Goal: Entertainment & Leisure: Consume media (video, audio)

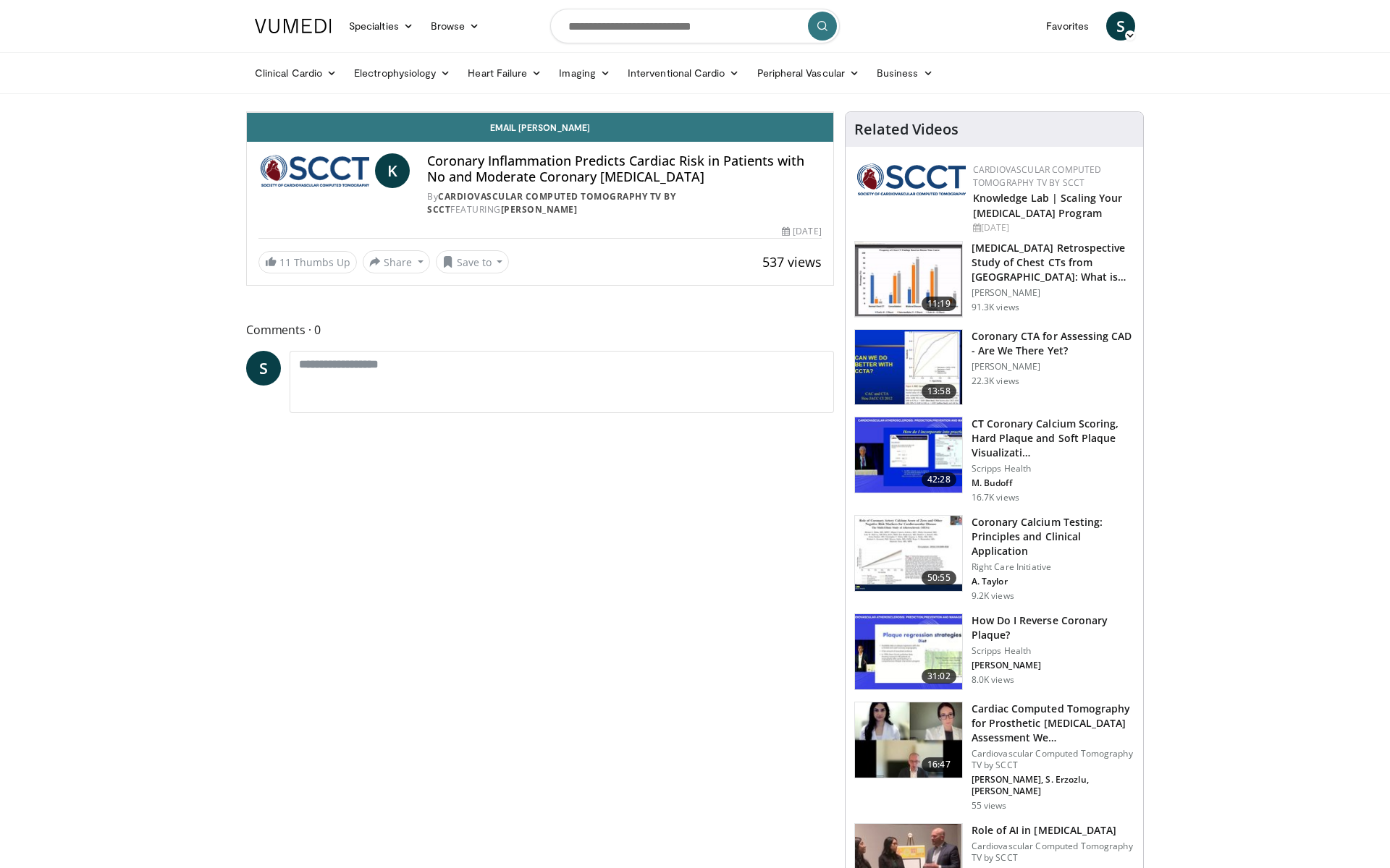
click at [560, 132] on icon "Video Player" at bounding box center [540, 112] width 40 height 40
click at [1124, 83] on div "Progress Bar" at bounding box center [1125, 80] width 2 height 5
click at [1109, 83] on div "Progress Bar" at bounding box center [1110, 80] width 2 height 5
click at [833, 83] on div "Loaded : 78.16% 4:38 4:33" at bounding box center [540, 80] width 586 height 5
click at [833, 113] on video-js "**********" at bounding box center [540, 113] width 586 height 1
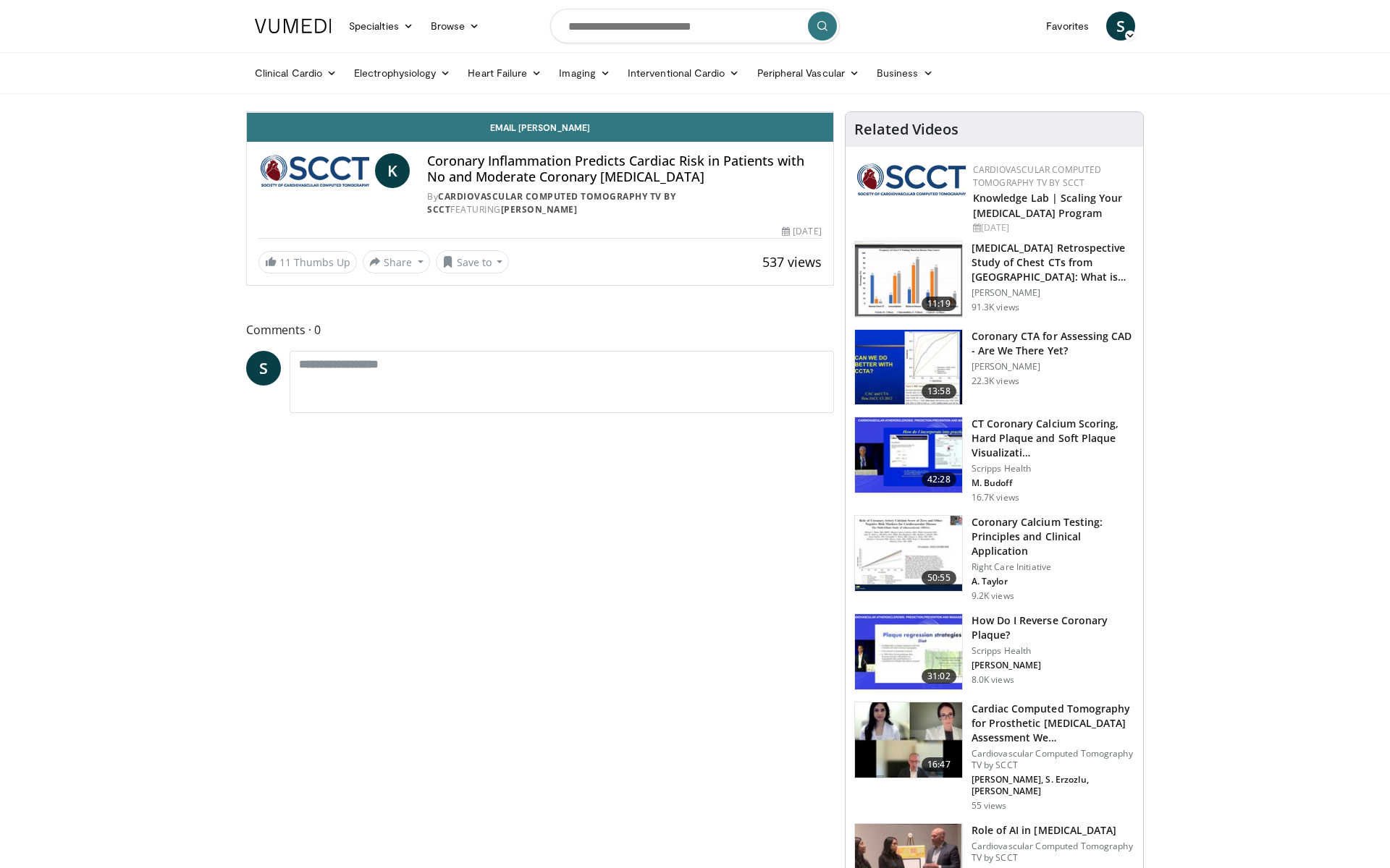
click at [833, 83] on div "Loaded : 78.16% 4:36 4:29" at bounding box center [540, 76] width 586 height 13
click at [247, 113] on span "Video Player" at bounding box center [261, 97] width 29 height 29
click at [823, 83] on div "Loaded : 78.16% 4:24 4:24" at bounding box center [540, 76] width 586 height 13
click at [803, 83] on div "Loaded : 78.16% 4:18 4:18" at bounding box center [540, 76] width 586 height 13
click at [560, 132] on icon "Video Player" at bounding box center [540, 112] width 40 height 40
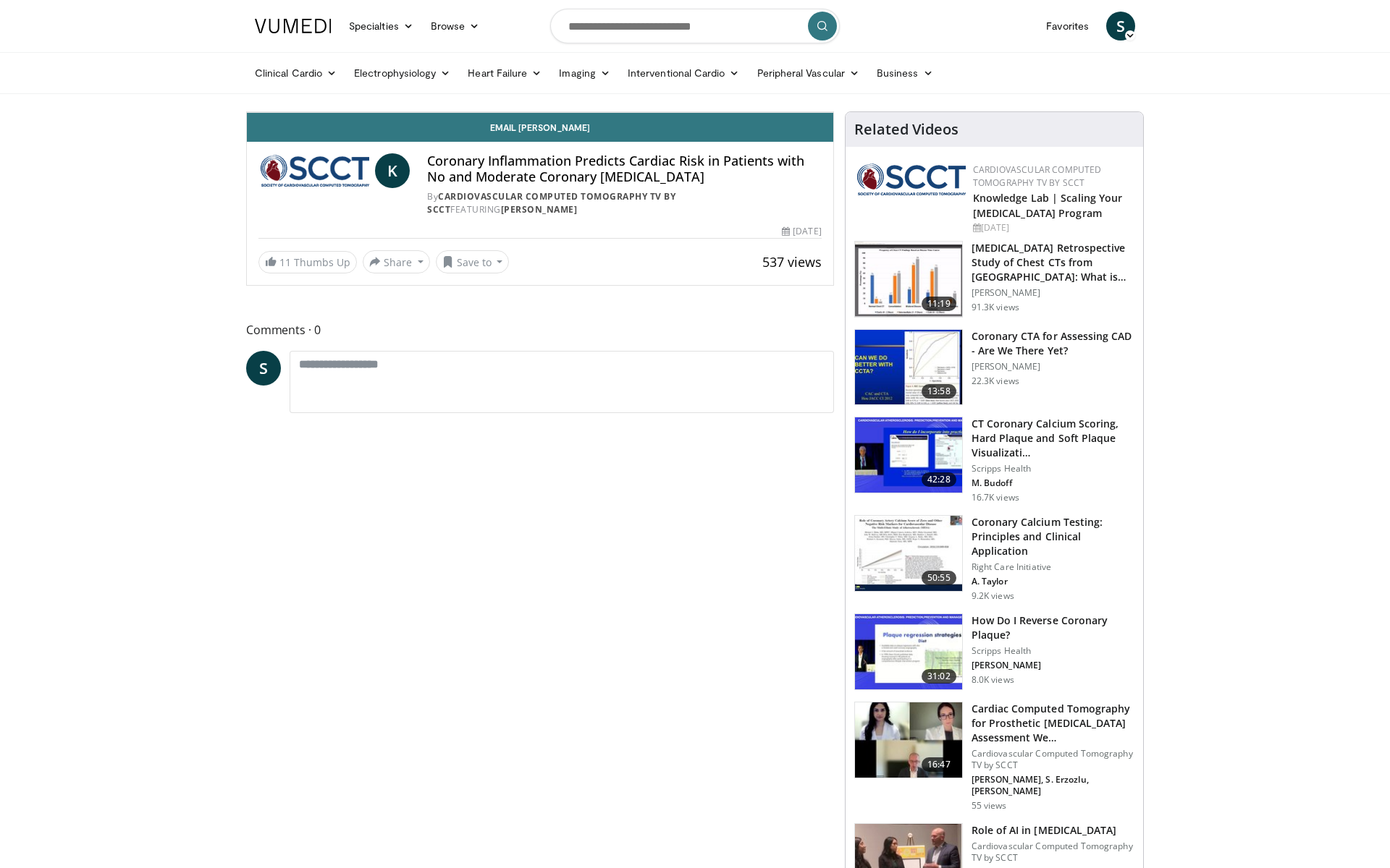
click at [833, 113] on span "Video Player" at bounding box center [818, 97] width 29 height 29
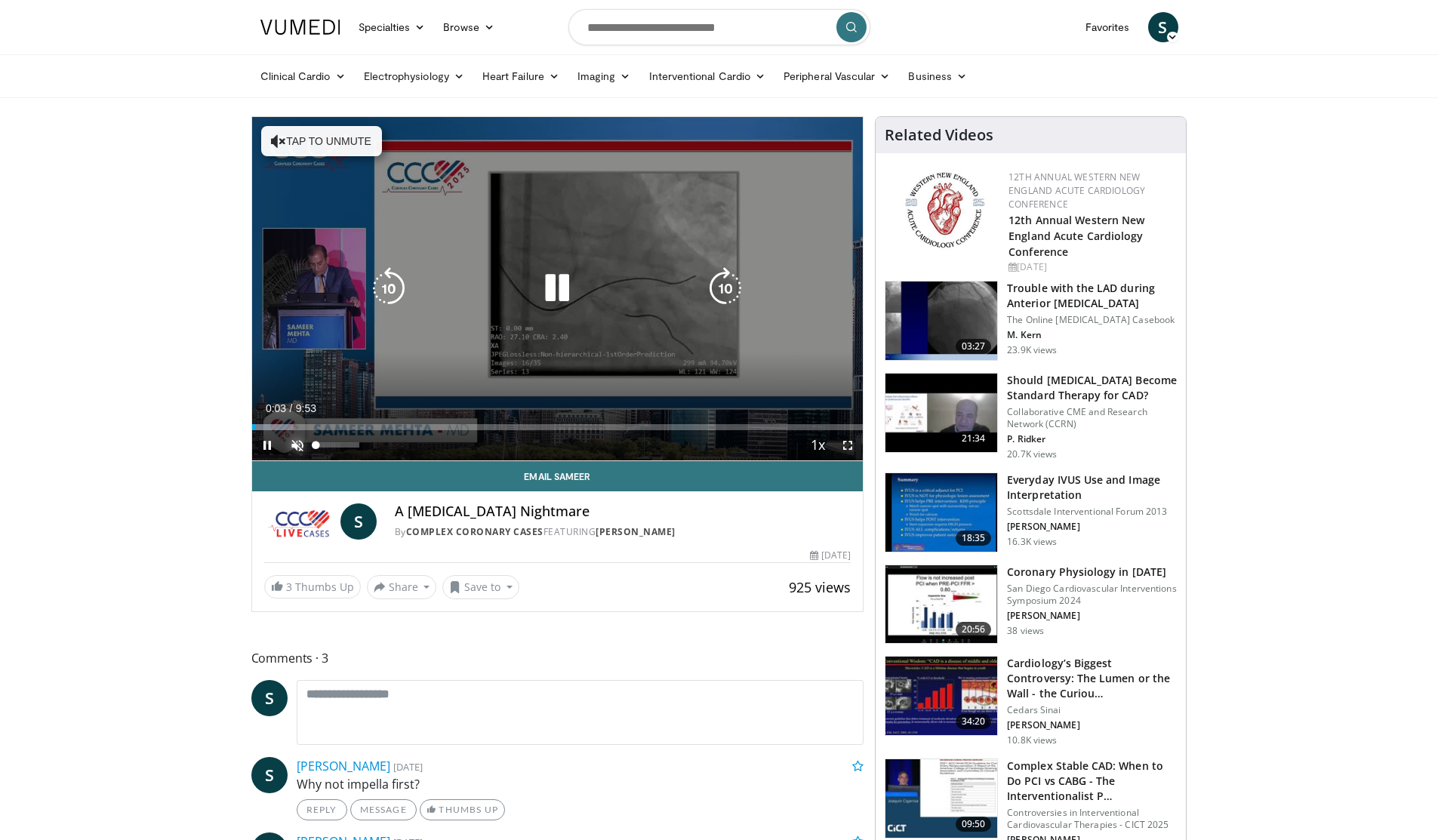
click at [296, 446] on span "Video Player" at bounding box center [297, 445] width 30 height 30
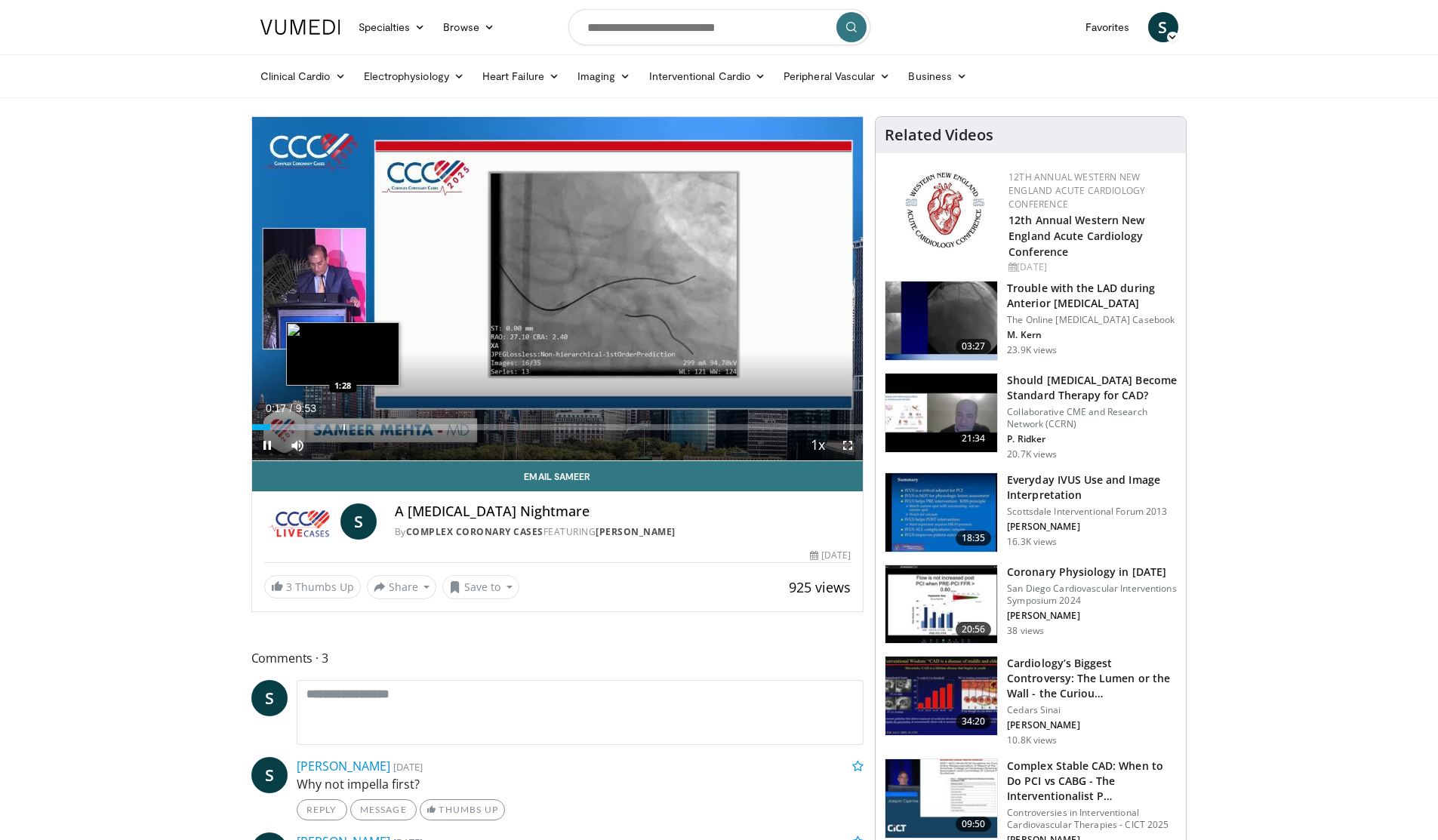
click at [343, 420] on div "Loaded : 11.77% 0:17 1:28" at bounding box center [558, 422] width 611 height 14
click at [423, 430] on div "Current Time 1:31 / Duration 9:53 Pause Skip Backward Skip Forward Mute Loaded …" at bounding box center [558, 445] width 611 height 30
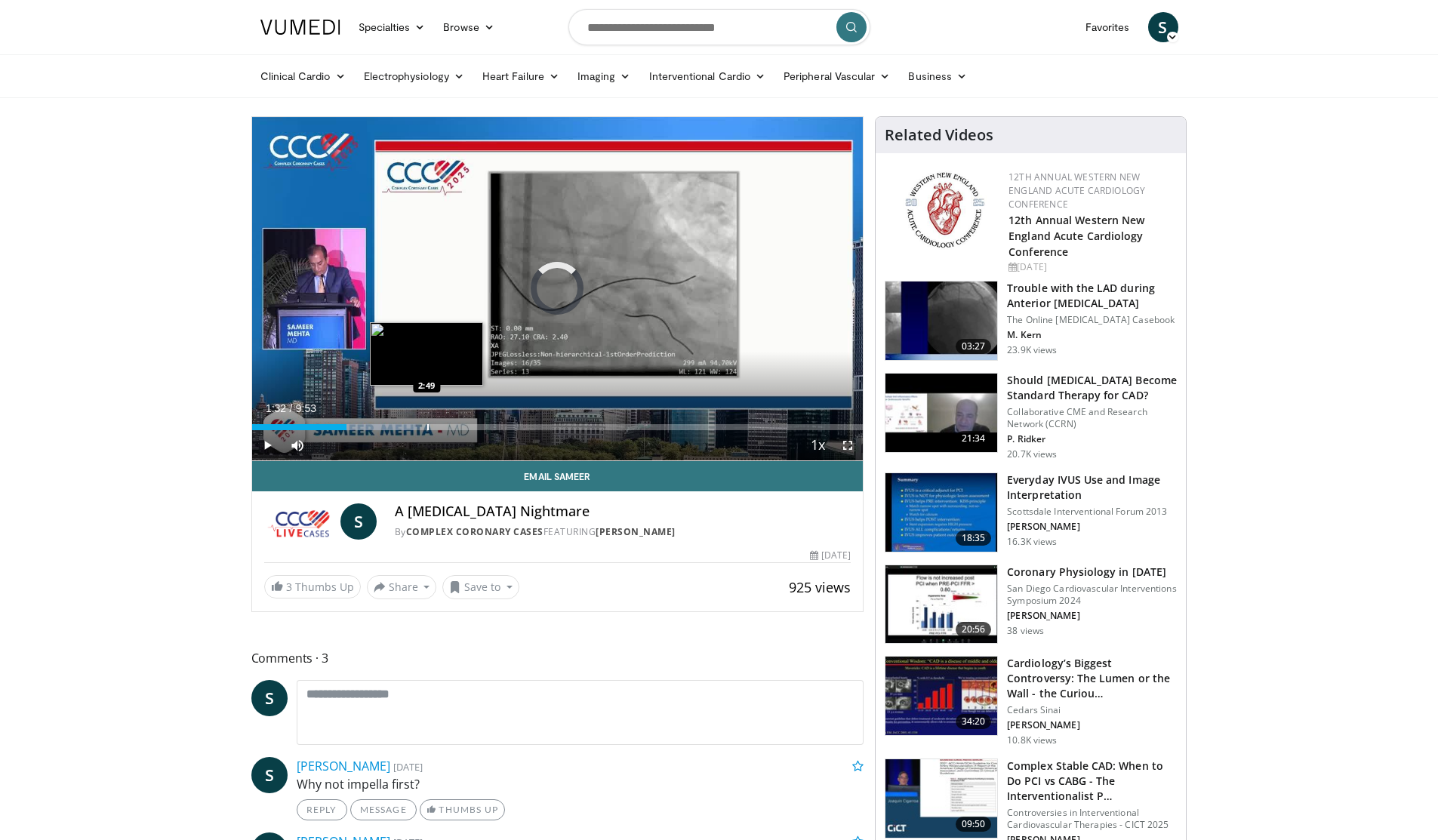
click at [427, 424] on div "Progress Bar" at bounding box center [428, 427] width 2 height 6
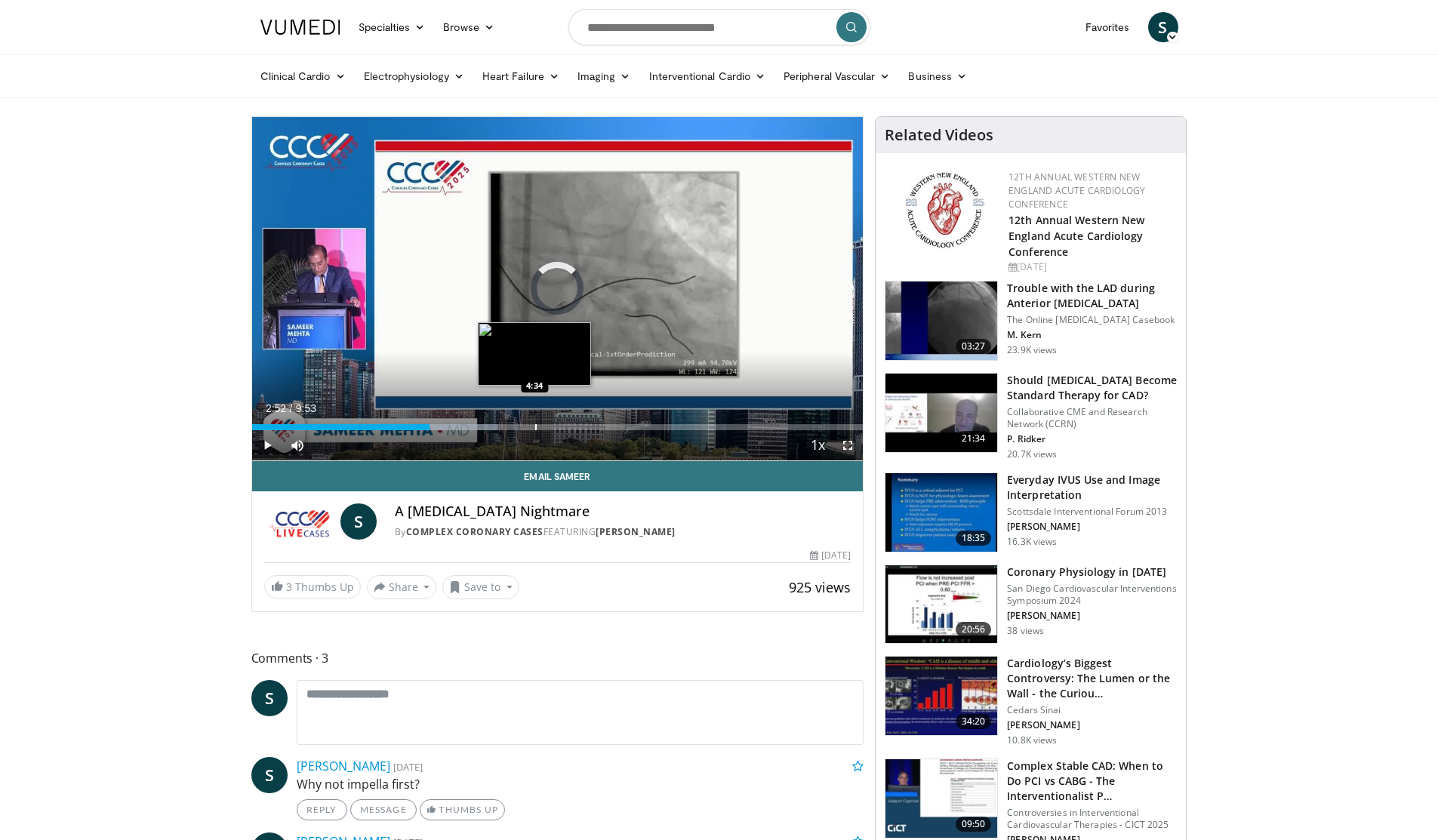
click at [535, 428] on div "Progress Bar" at bounding box center [536, 427] width 2 height 6
click at [632, 436] on div "Current Time 4:35 / Duration 9:53 Pause Skip Backward Skip Forward Mute Loaded …" at bounding box center [558, 445] width 611 height 30
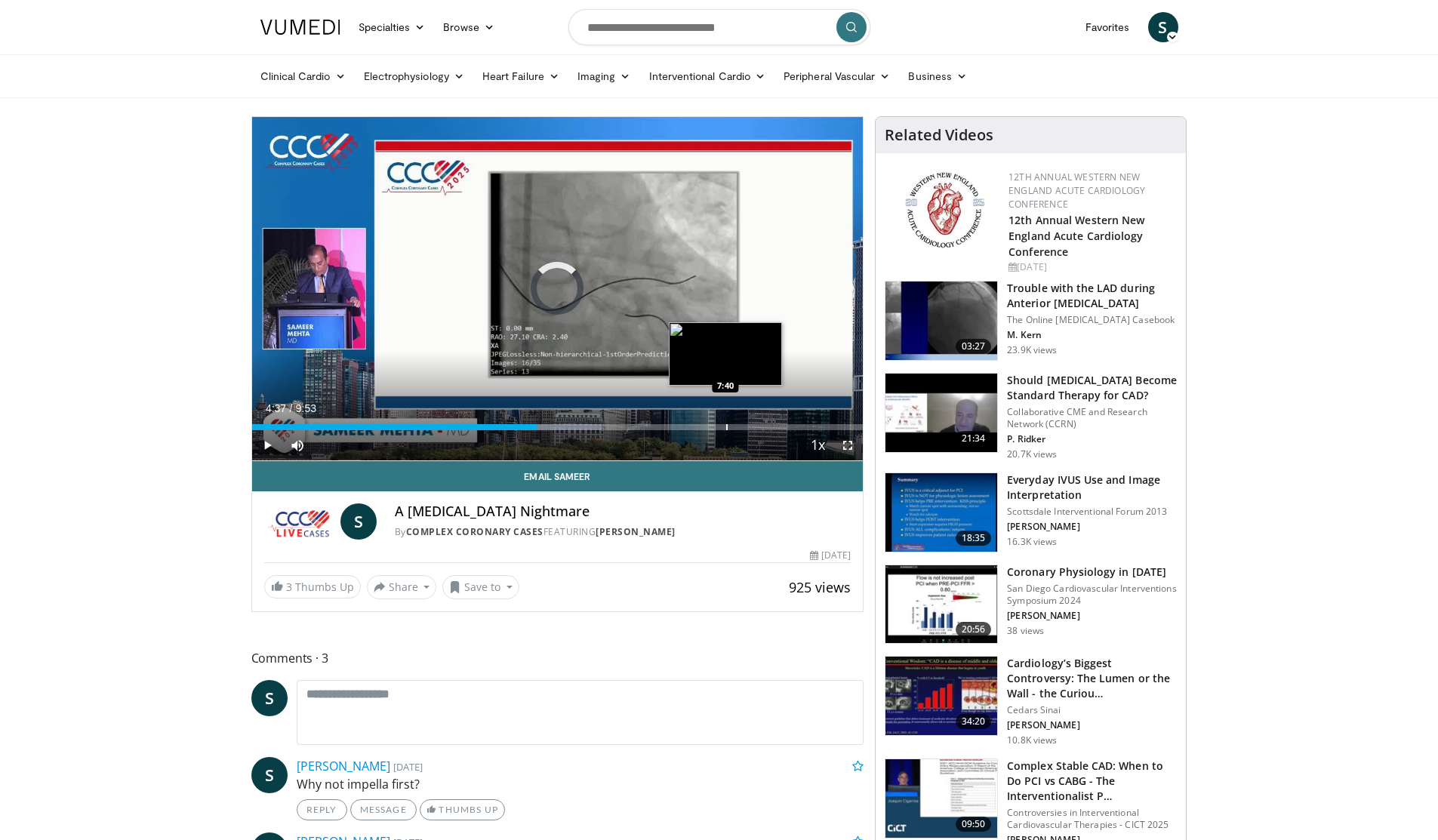
click at [727, 429] on div "Progress Bar" at bounding box center [726, 427] width 2 height 6
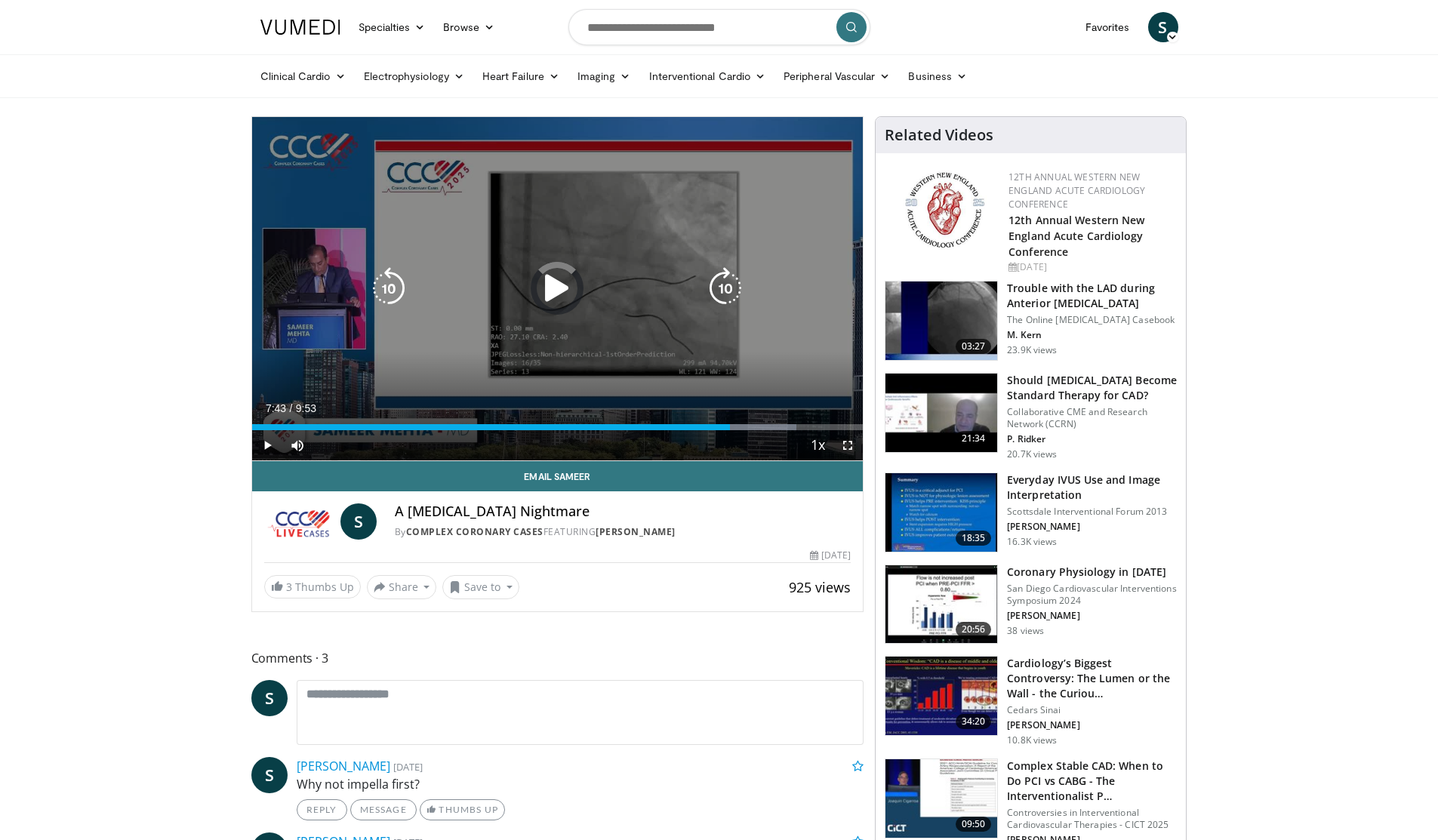
click at [807, 419] on div "Loaded : 89.15% 7:44 8:58" at bounding box center [558, 422] width 611 height 14
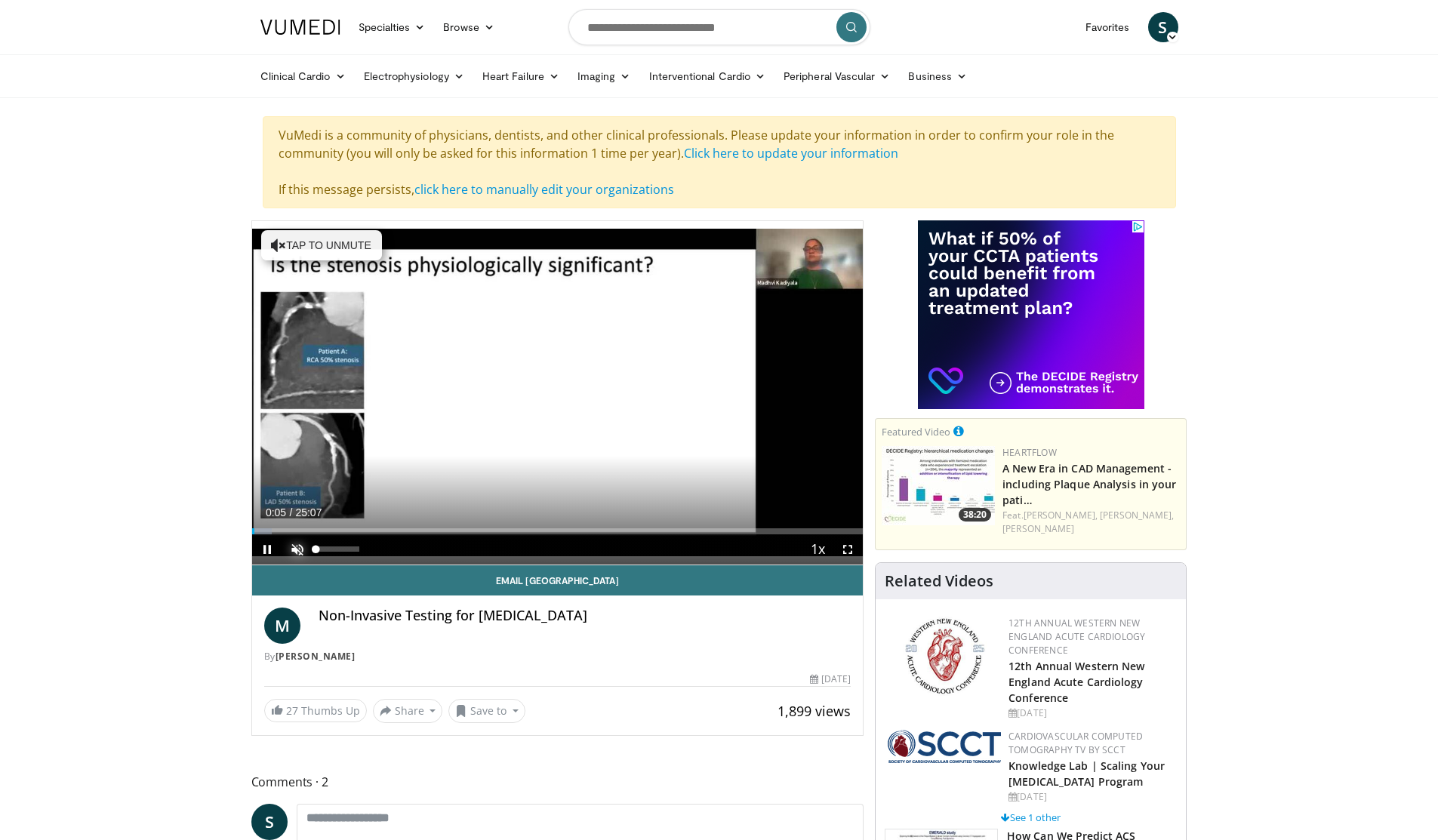
click at [296, 546] on span "Video Player" at bounding box center [297, 549] width 30 height 30
click at [849, 549] on span "Video Player" at bounding box center [848, 549] width 30 height 30
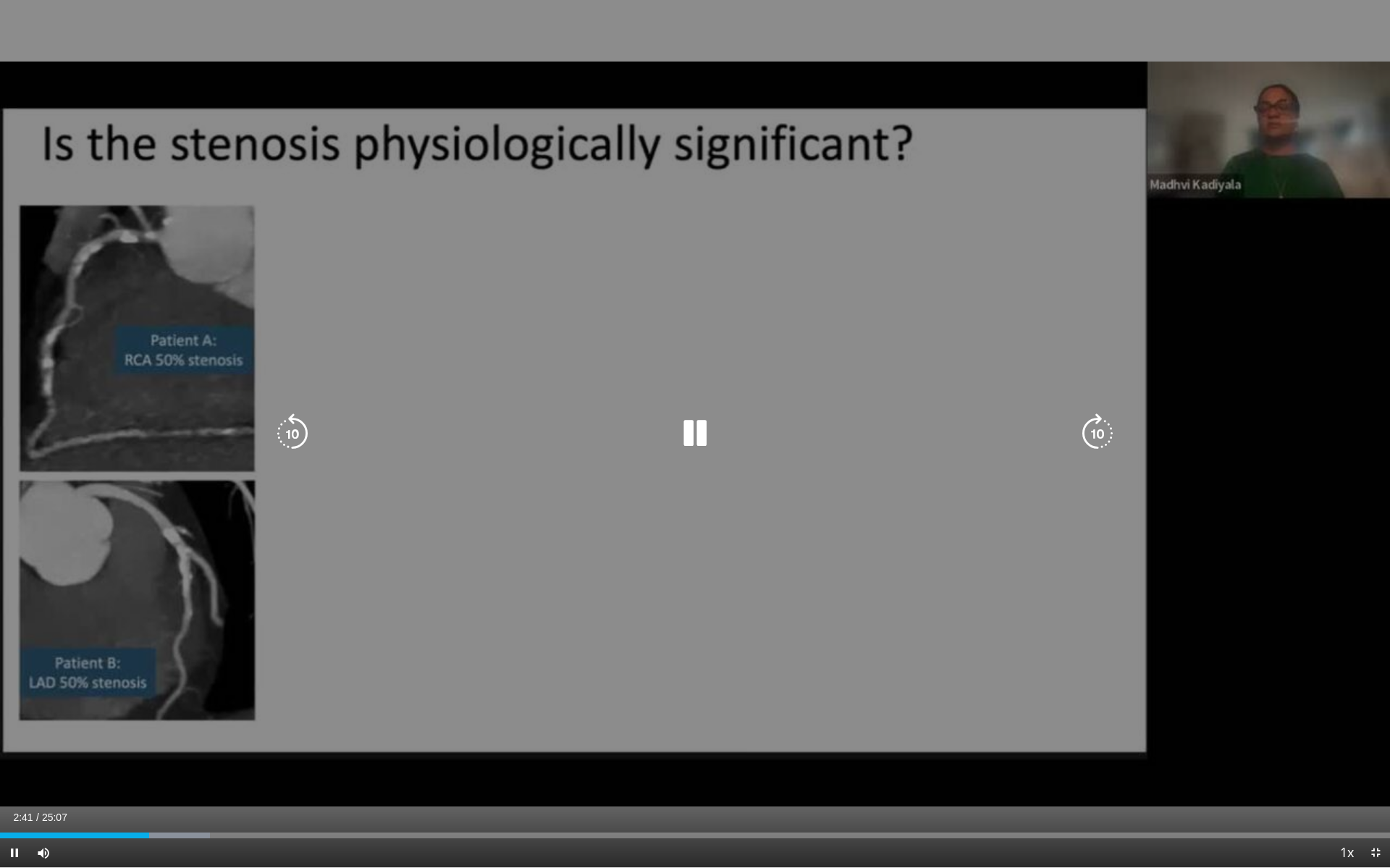
click at [689, 443] on icon "Video Player" at bounding box center [694, 433] width 40 height 40
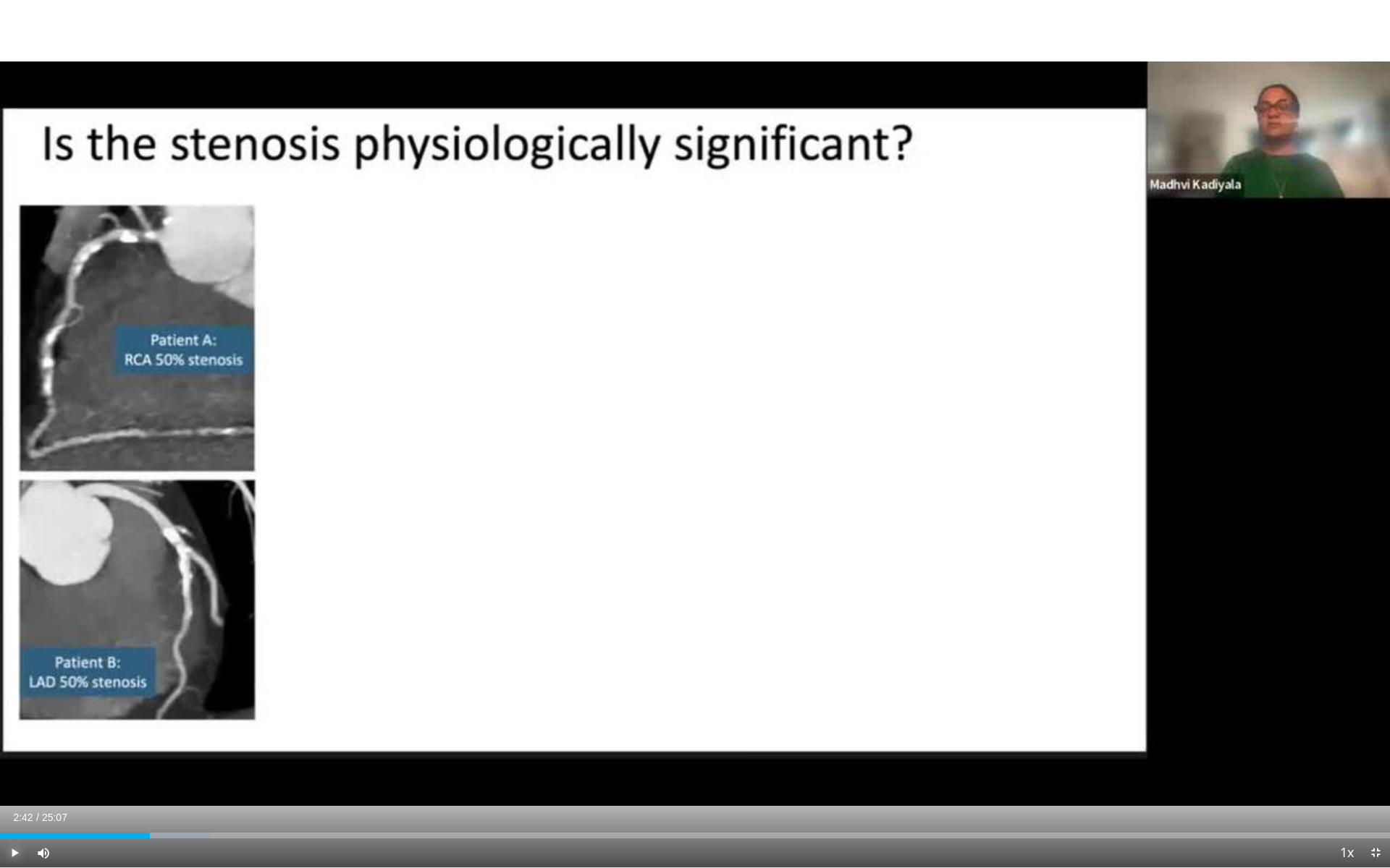
click at [16, 805] on span "Video Player" at bounding box center [14, 853] width 29 height 29
click at [13, 805] on span "Video Player" at bounding box center [14, 853] width 29 height 29
click at [11, 805] on span "Video Player" at bounding box center [14, 853] width 29 height 29
click at [254, 805] on div "Loaded : 23.03% 04:44 04:35" at bounding box center [695, 831] width 1390 height 13
click at [247, 805] on div "Progress Bar" at bounding box center [248, 836] width 2 height 5
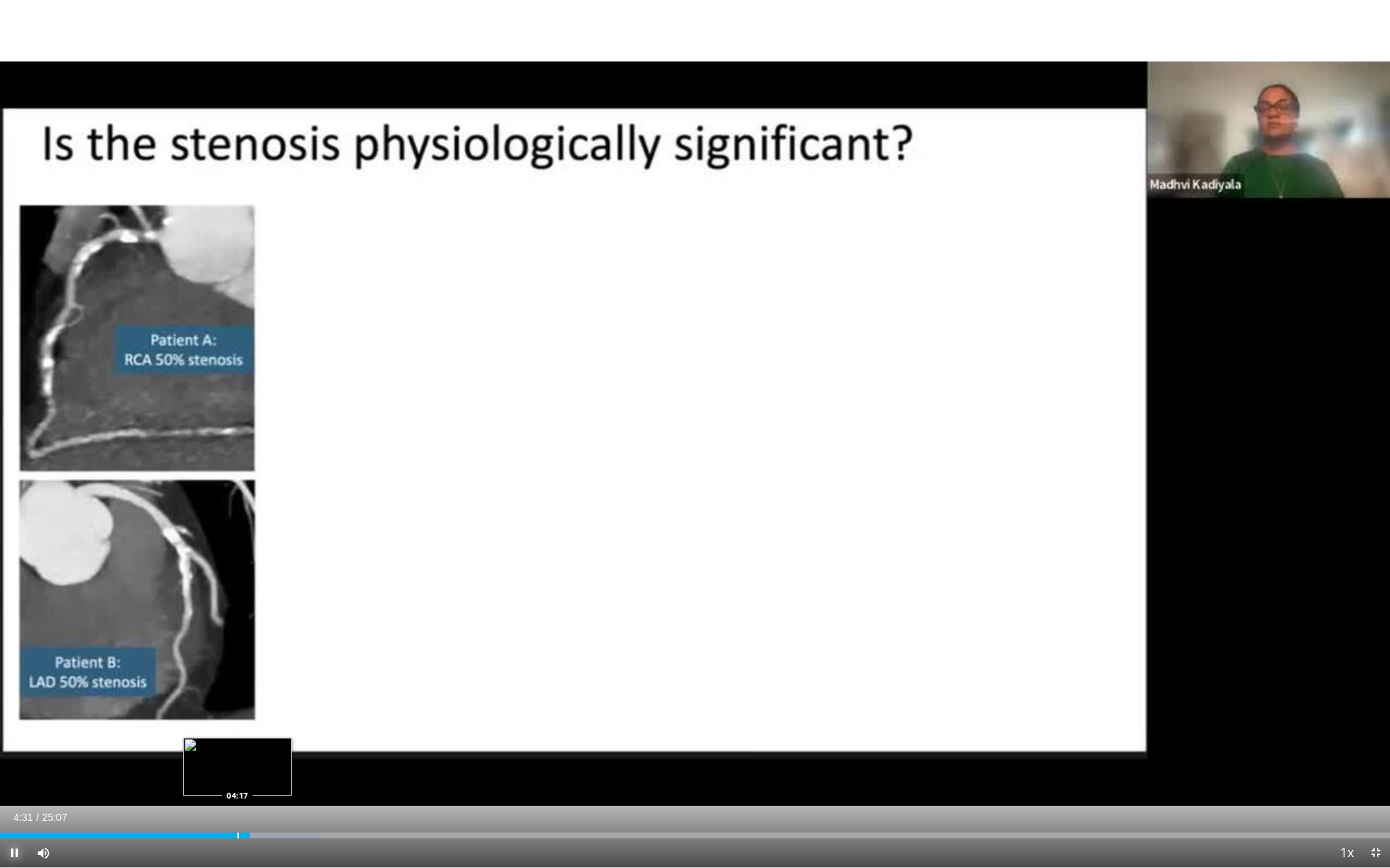
click at [238, 805] on div "Progress Bar" at bounding box center [239, 836] width 2 height 5
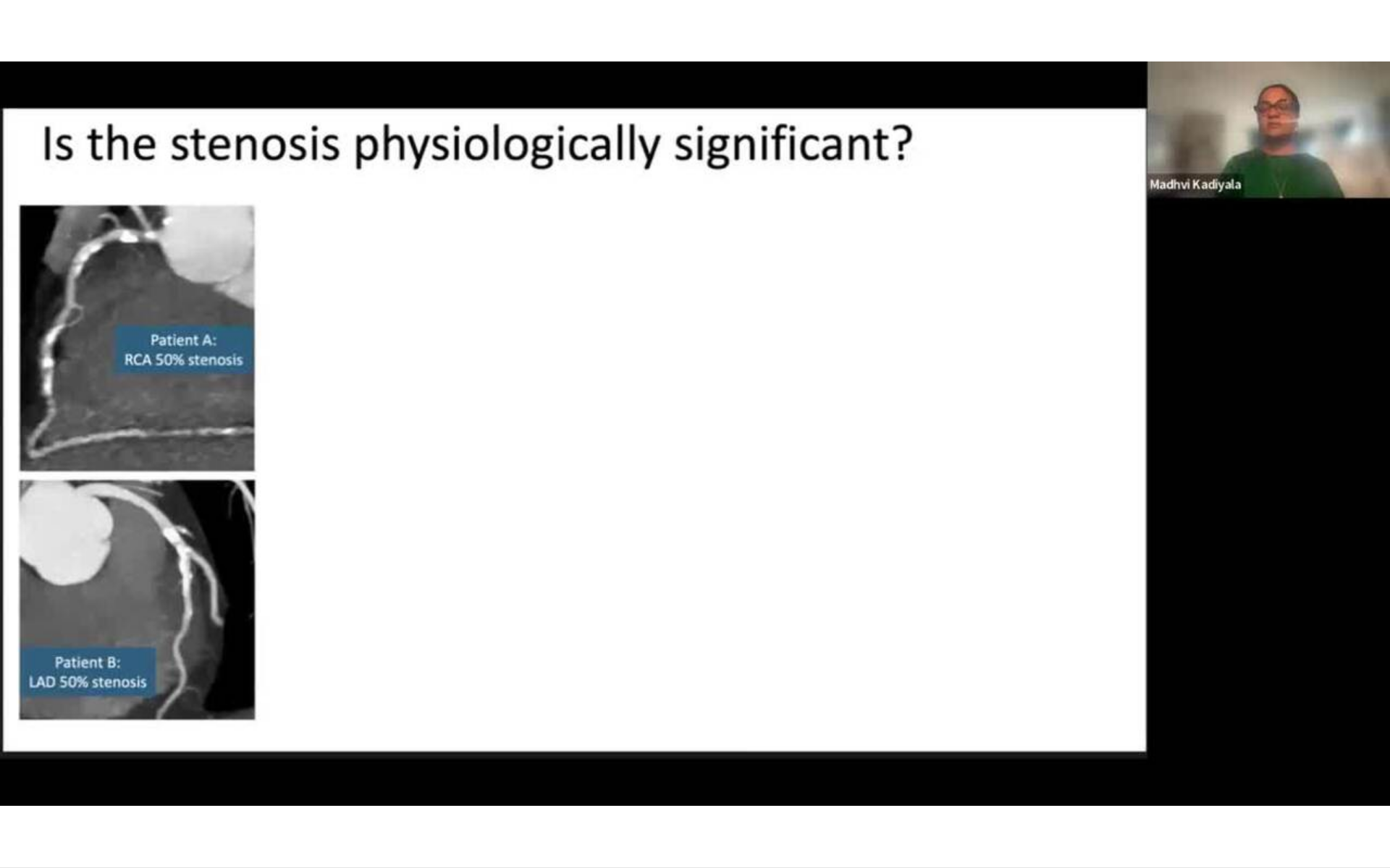
click at [16, 805] on div "10 seconds Tap to unmute" at bounding box center [695, 434] width 1390 height 868
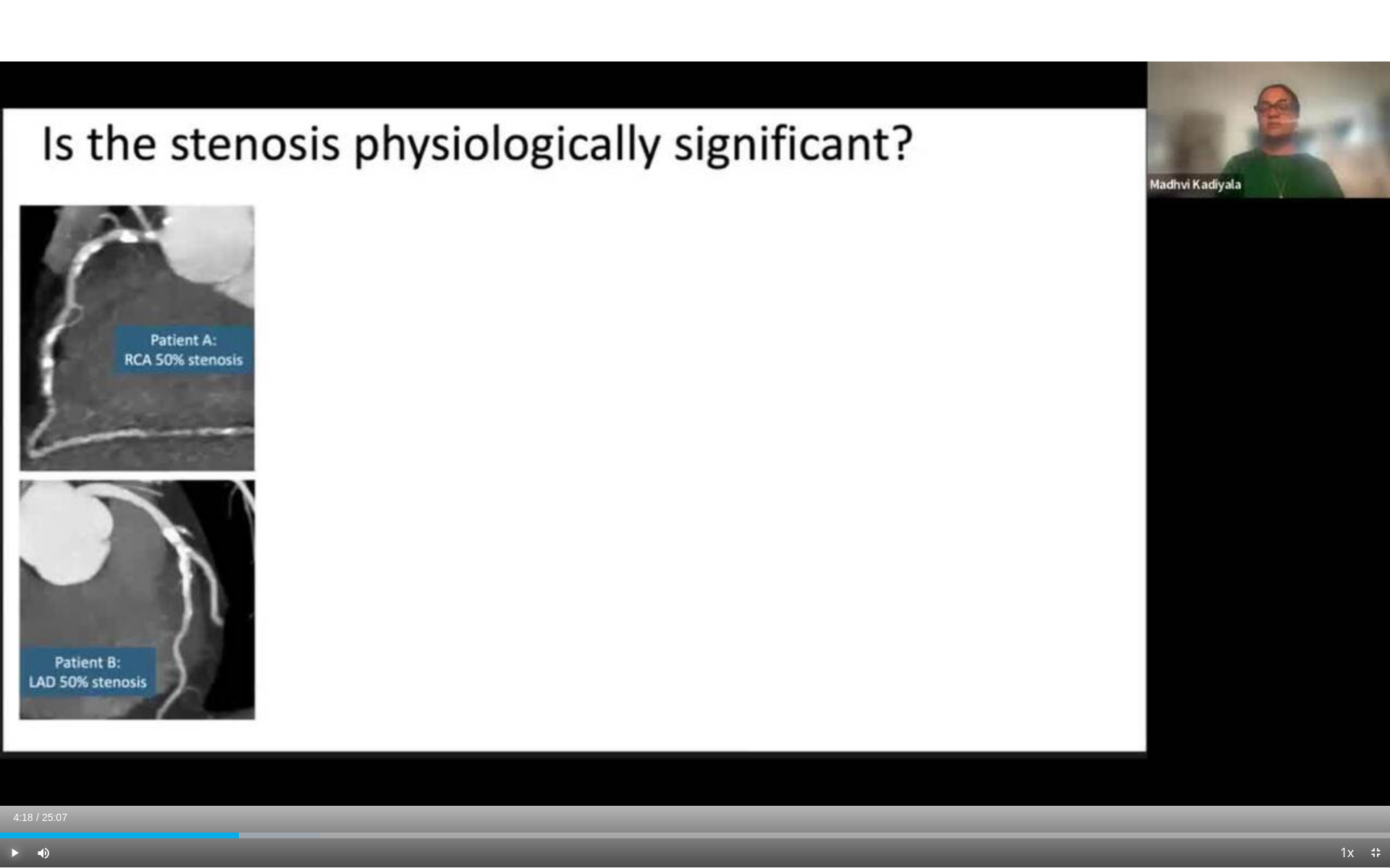
click at [12, 805] on span "Video Player" at bounding box center [14, 853] width 29 height 29
click at [335, 805] on div "Progress Bar" at bounding box center [336, 836] width 2 height 5
click at [18, 805] on span "Video Player" at bounding box center [14, 853] width 29 height 29
click at [17, 805] on span "Video Player" at bounding box center [14, 853] width 29 height 29
click at [21, 805] on span "Video Player" at bounding box center [14, 853] width 29 height 29
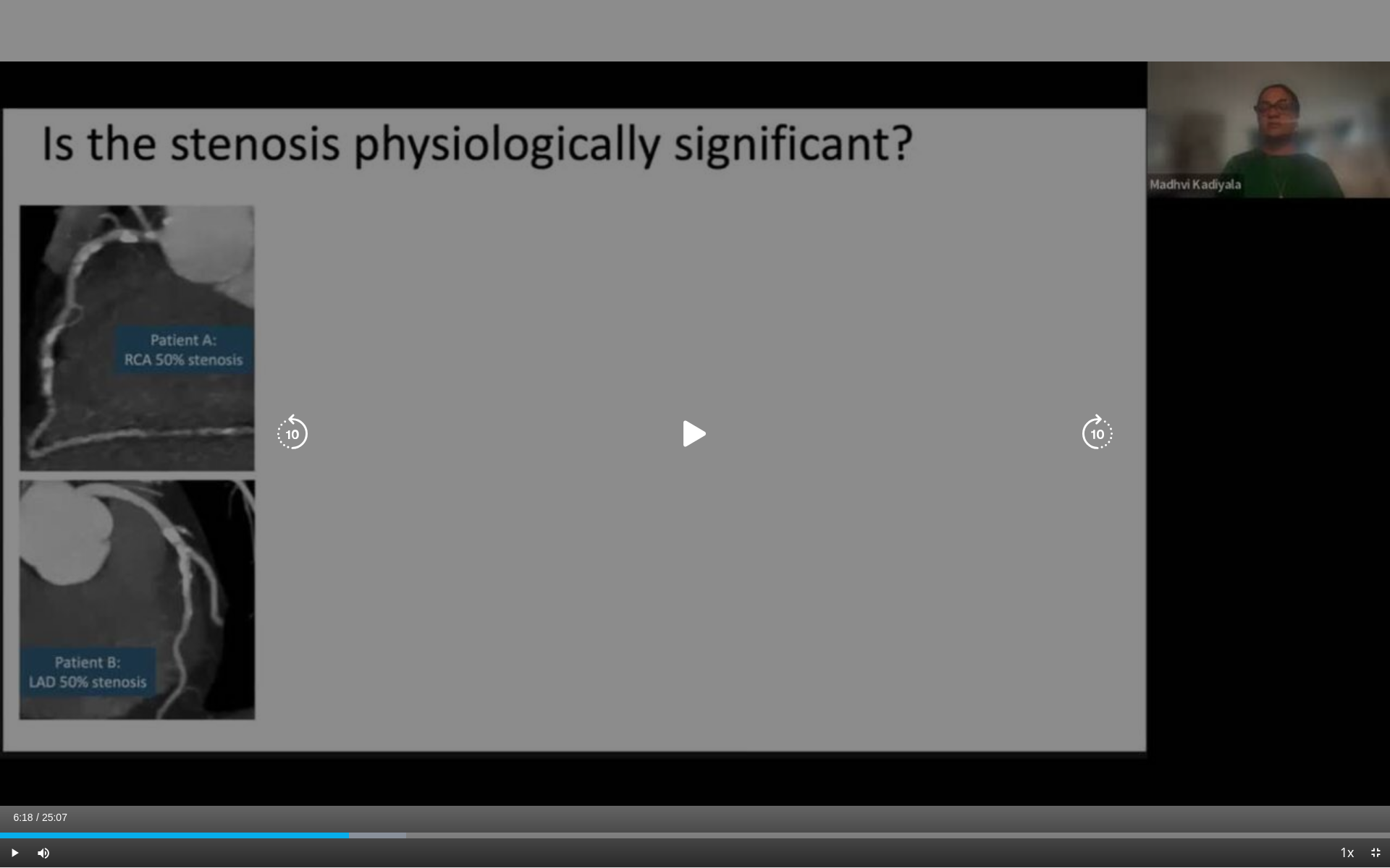
click at [702, 428] on icon "Video Player" at bounding box center [694, 433] width 40 height 40
click at [696, 434] on icon "Video Player" at bounding box center [694, 433] width 40 height 40
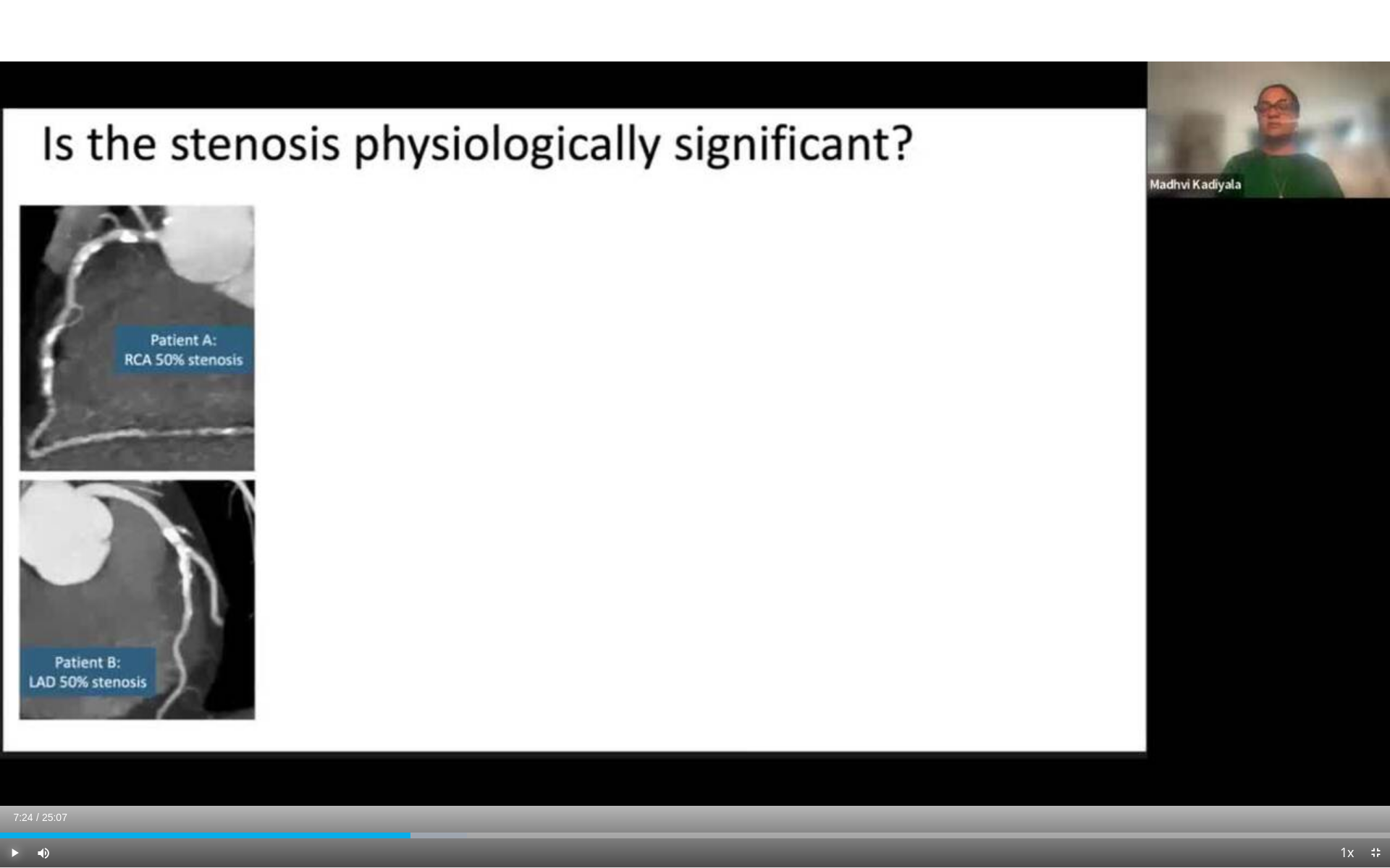
click at [16, 805] on span "Video Player" at bounding box center [14, 853] width 29 height 29
click at [647, 805] on div "Progress Bar" at bounding box center [648, 836] width 2 height 5
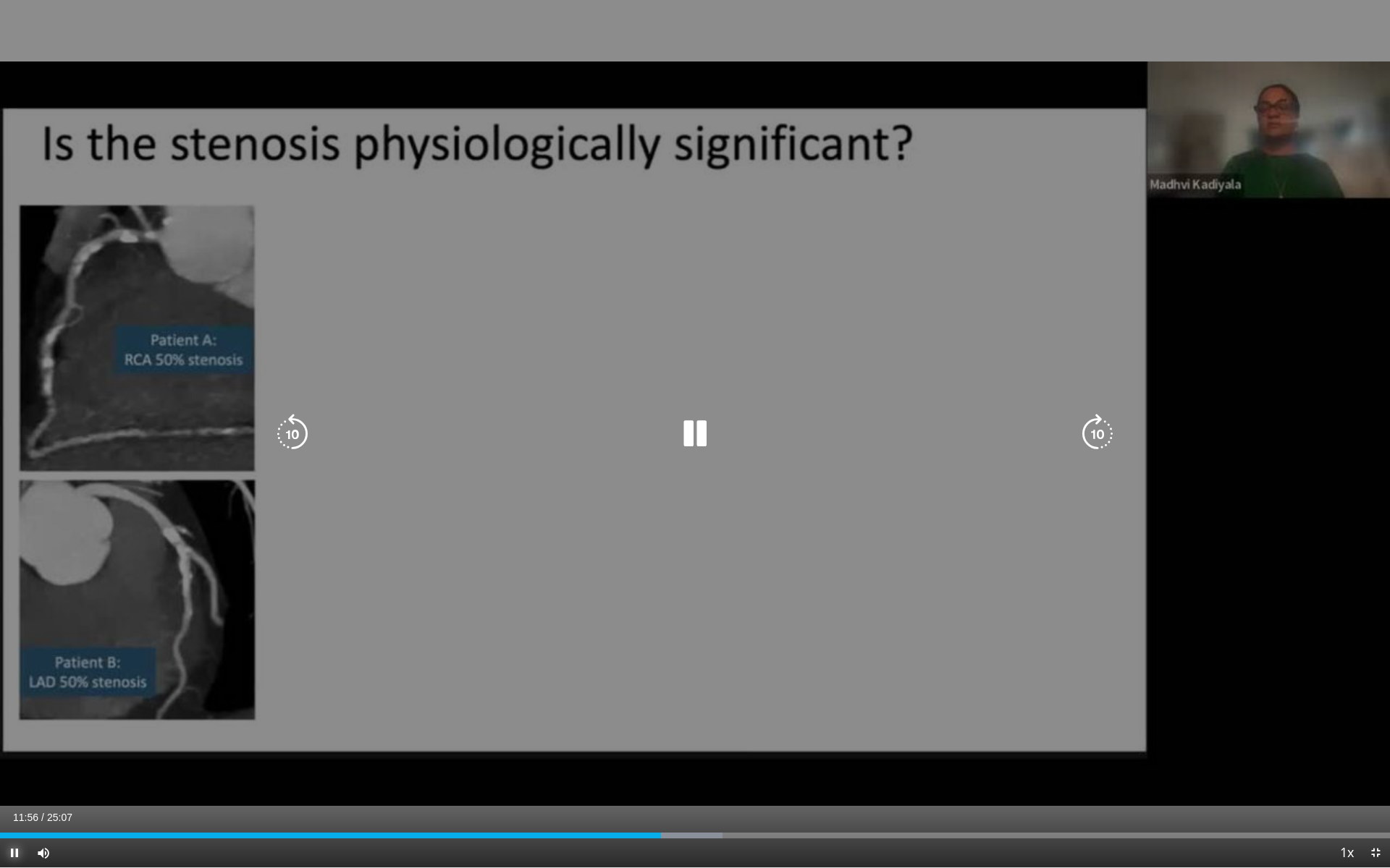
click at [21, 805] on span "Video Player" at bounding box center [14, 853] width 29 height 29
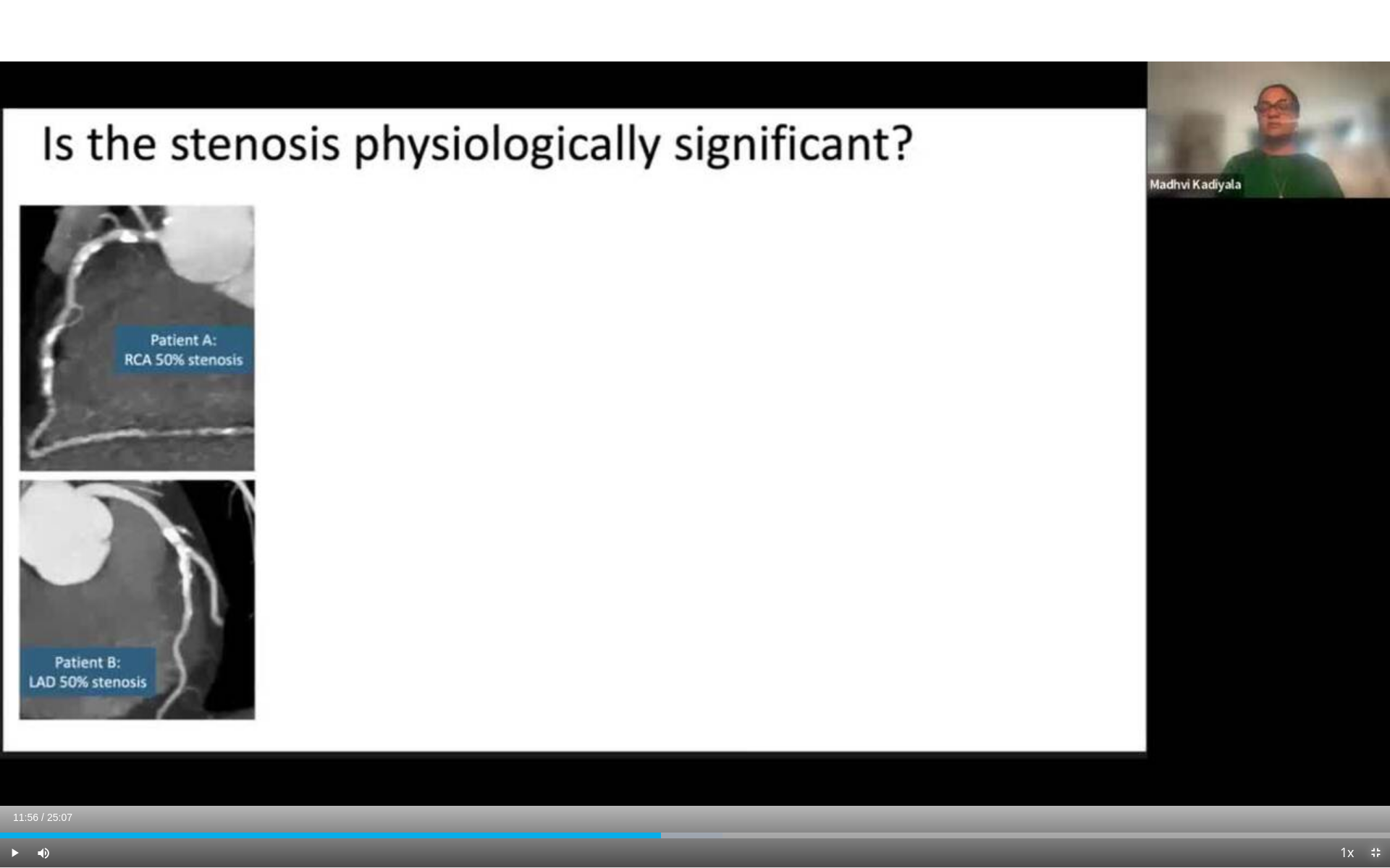
click at [1377, 805] on span "Video Player" at bounding box center [1375, 853] width 29 height 29
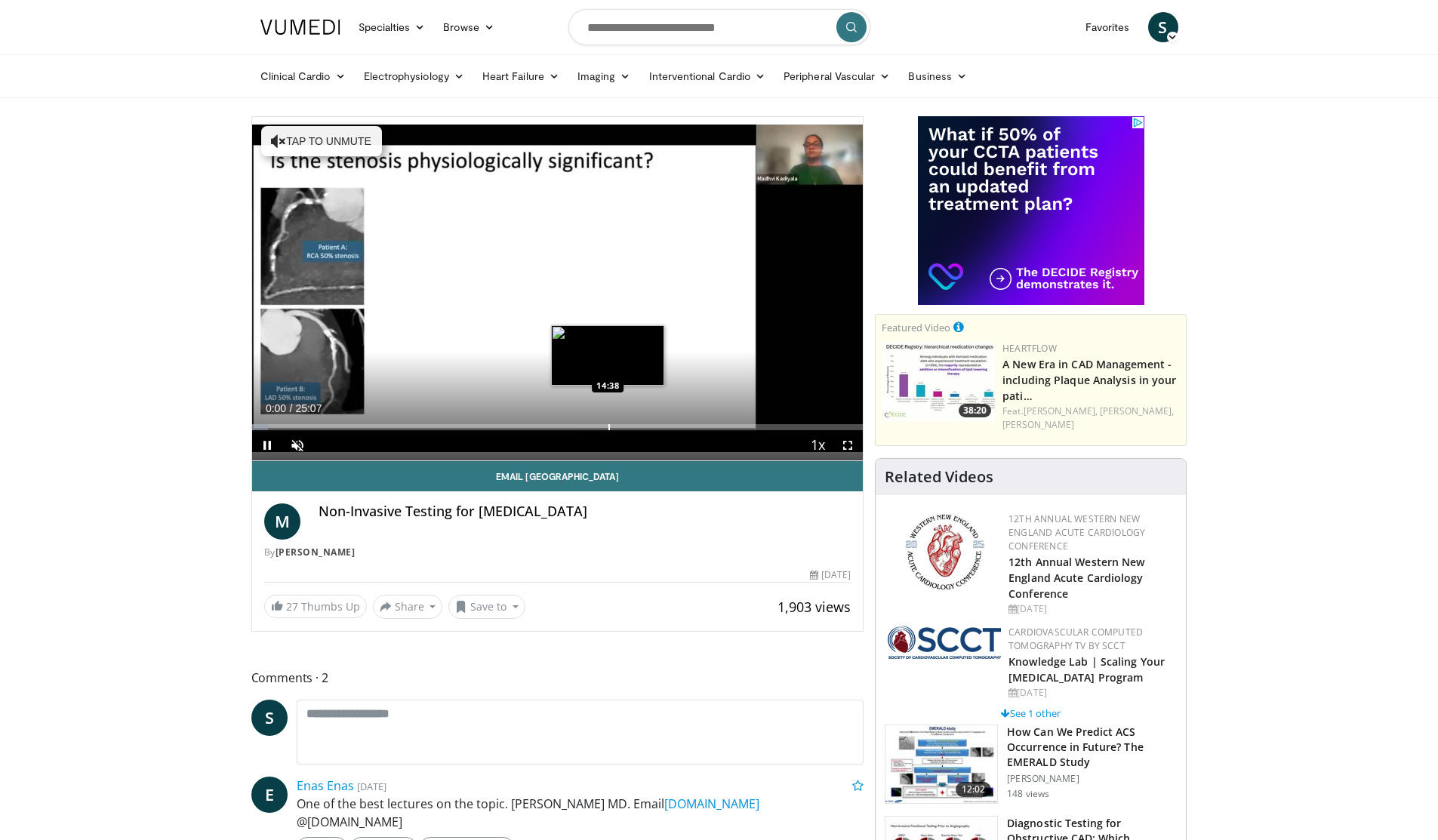
click at [606, 420] on div "Loaded : 2.63% 00:00 14:38" at bounding box center [558, 422] width 611 height 14
click at [575, 427] on div "Progress Bar" at bounding box center [575, 427] width 2 height 6
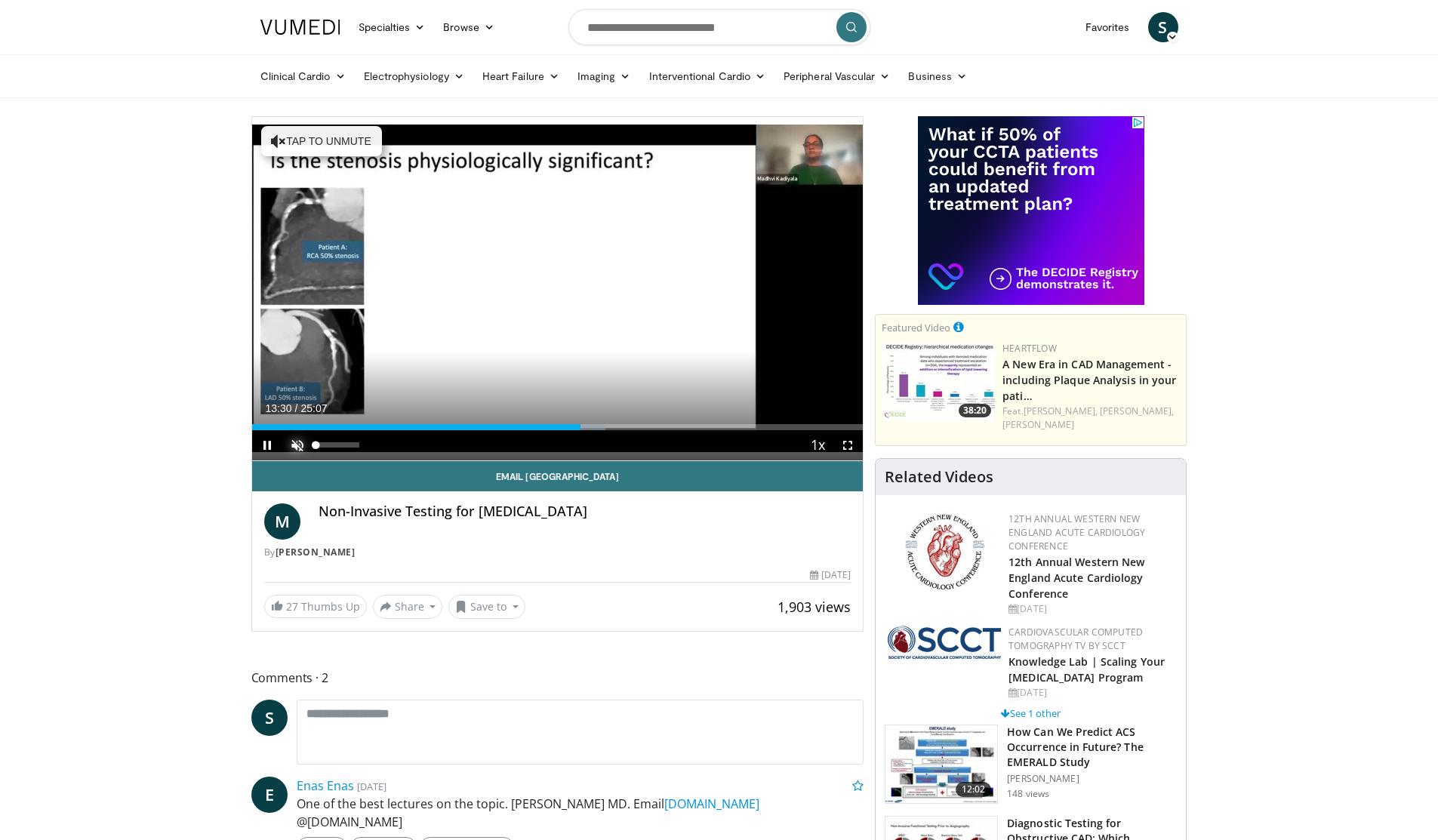
click at [291, 440] on span "Video Player" at bounding box center [297, 445] width 30 height 30
click at [509, 427] on div "Progress Bar" at bounding box center [510, 427] width 2 height 6
click at [851, 442] on span "Video Player" at bounding box center [848, 445] width 30 height 30
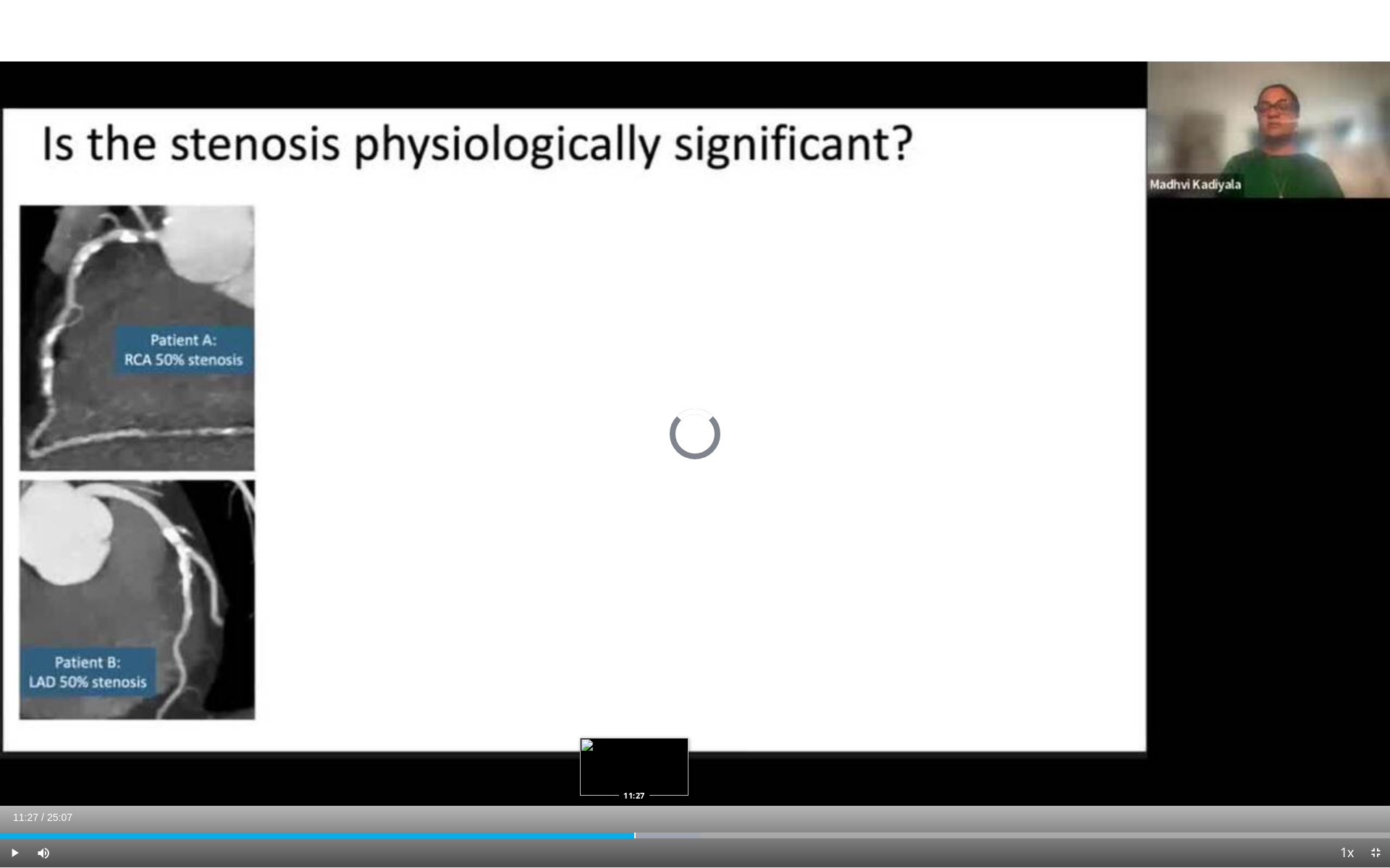
click at [634, 805] on div "Loaded : 50.43% 11:27 11:27" at bounding box center [695, 836] width 1390 height 5
click at [624, 805] on div "Progress Bar" at bounding box center [624, 836] width 2 height 5
click at [14, 805] on span "Video Player" at bounding box center [14, 853] width 29 height 29
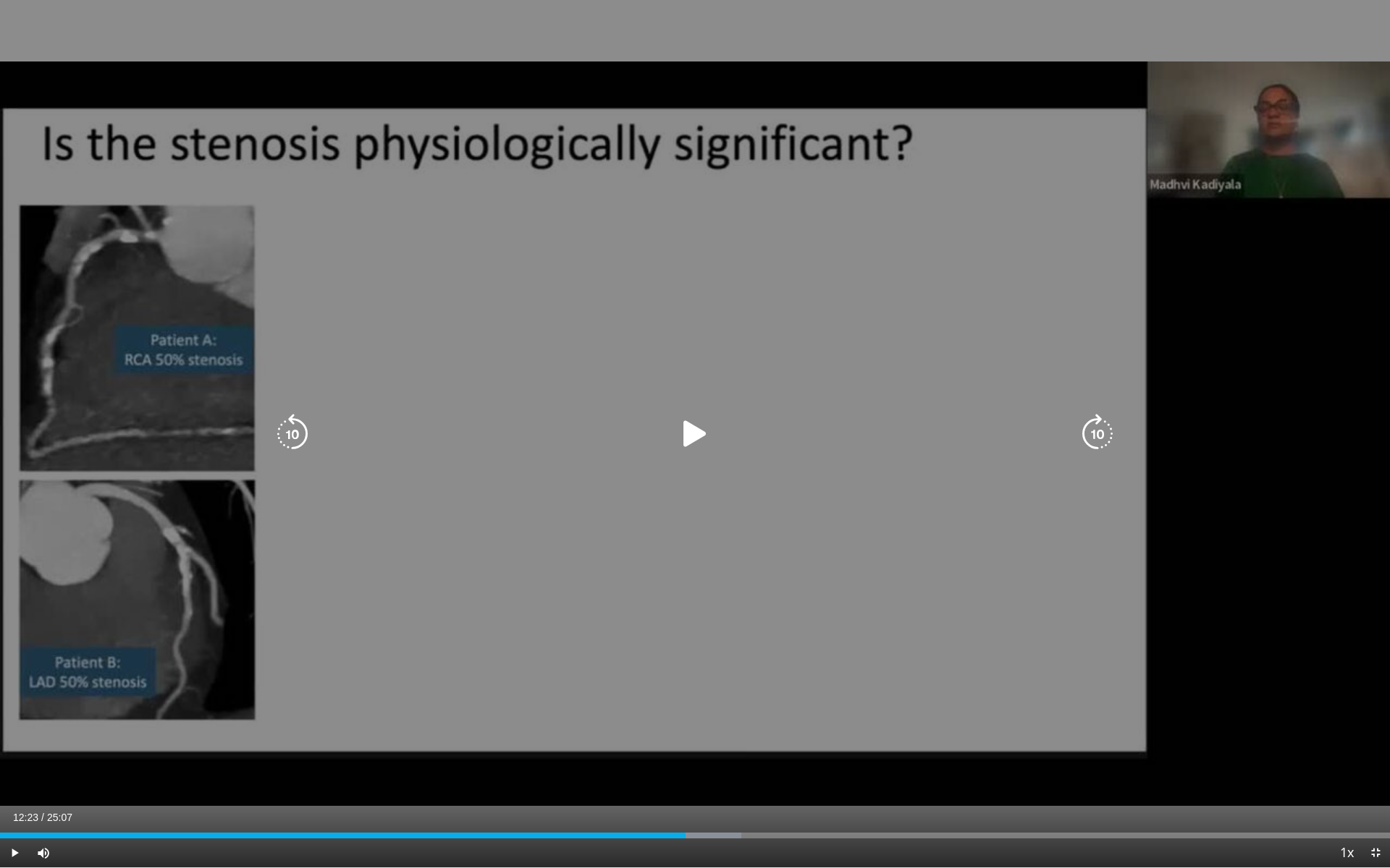
click at [691, 447] on icon "Video Player" at bounding box center [694, 433] width 40 height 40
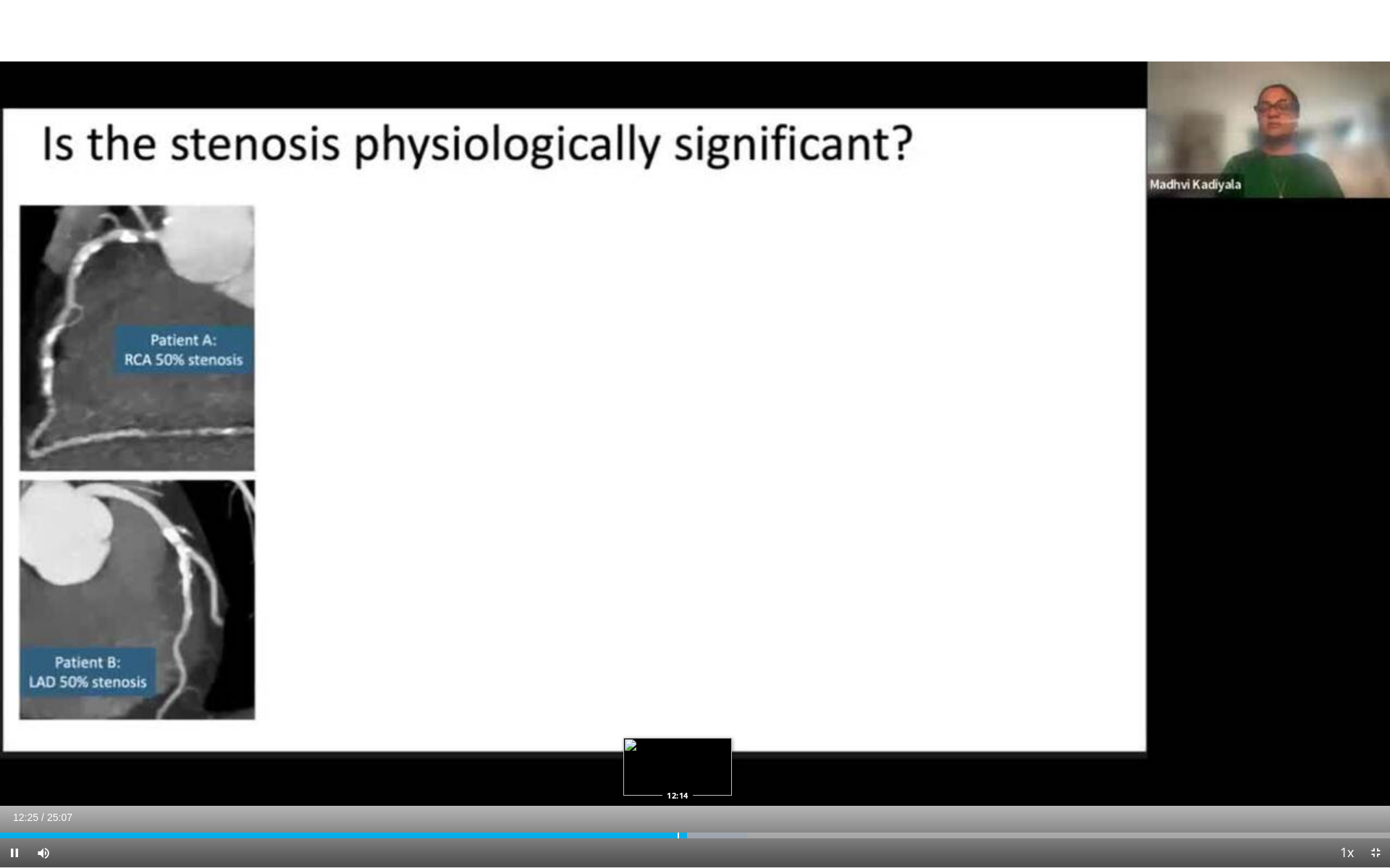
click at [678, 805] on div "Progress Bar" at bounding box center [678, 836] width 2 height 5
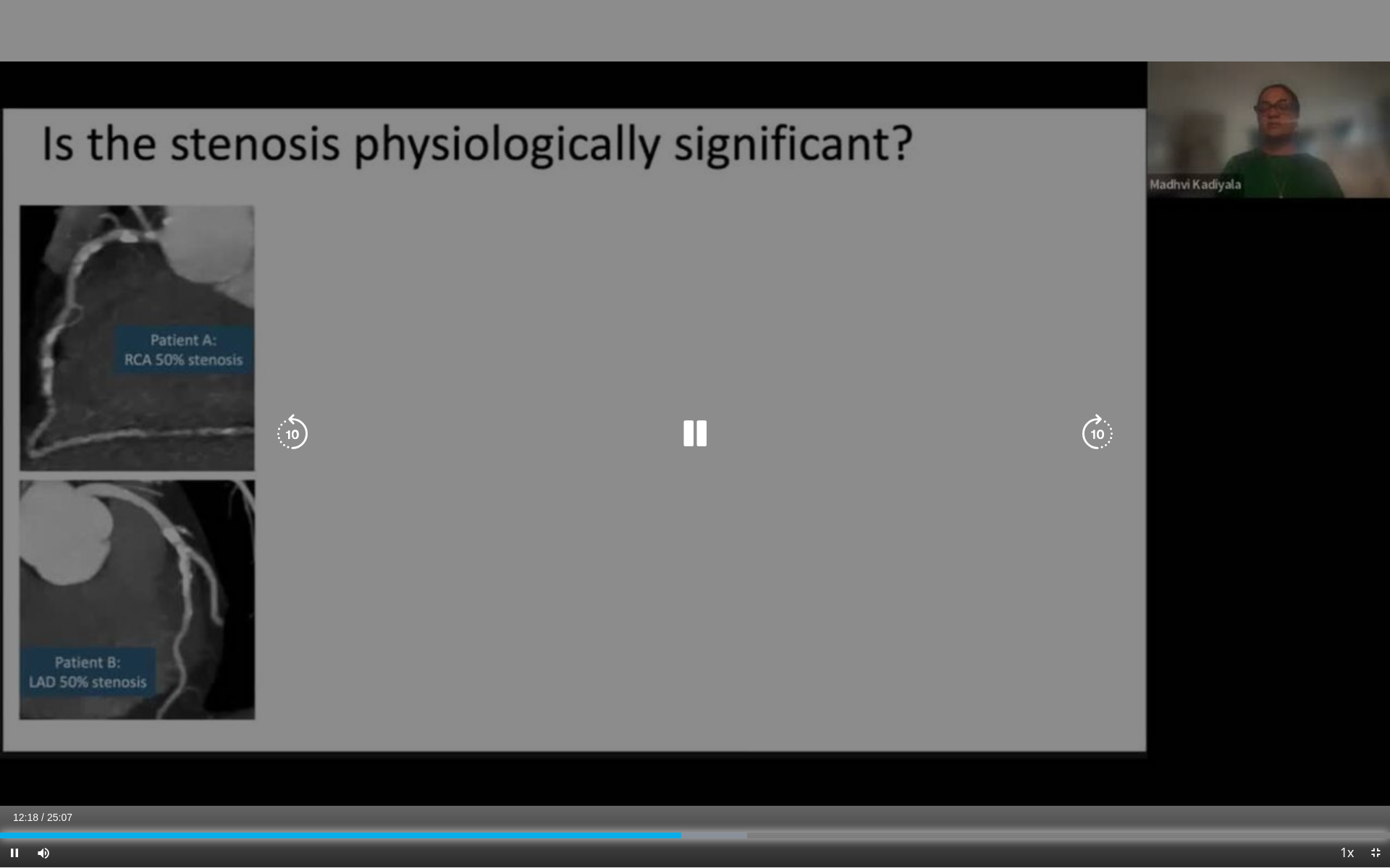
drag, startPoint x: 678, startPoint y: 837, endPoint x: 749, endPoint y: 666, distance: 185.2
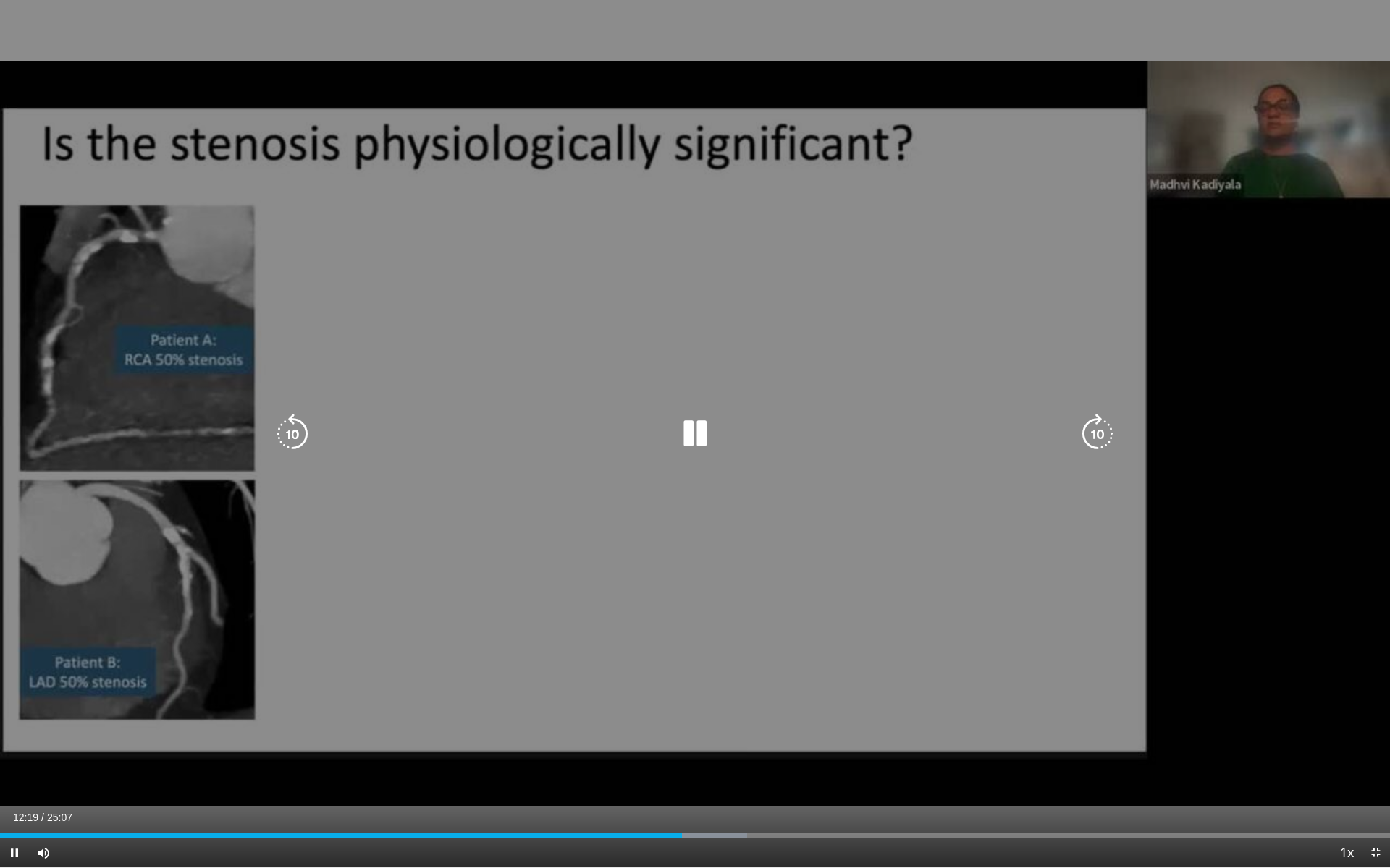
drag, startPoint x: 749, startPoint y: 666, endPoint x: 697, endPoint y: 427, distance: 244.6
click at [697, 427] on icon "Video Player" at bounding box center [694, 433] width 40 height 40
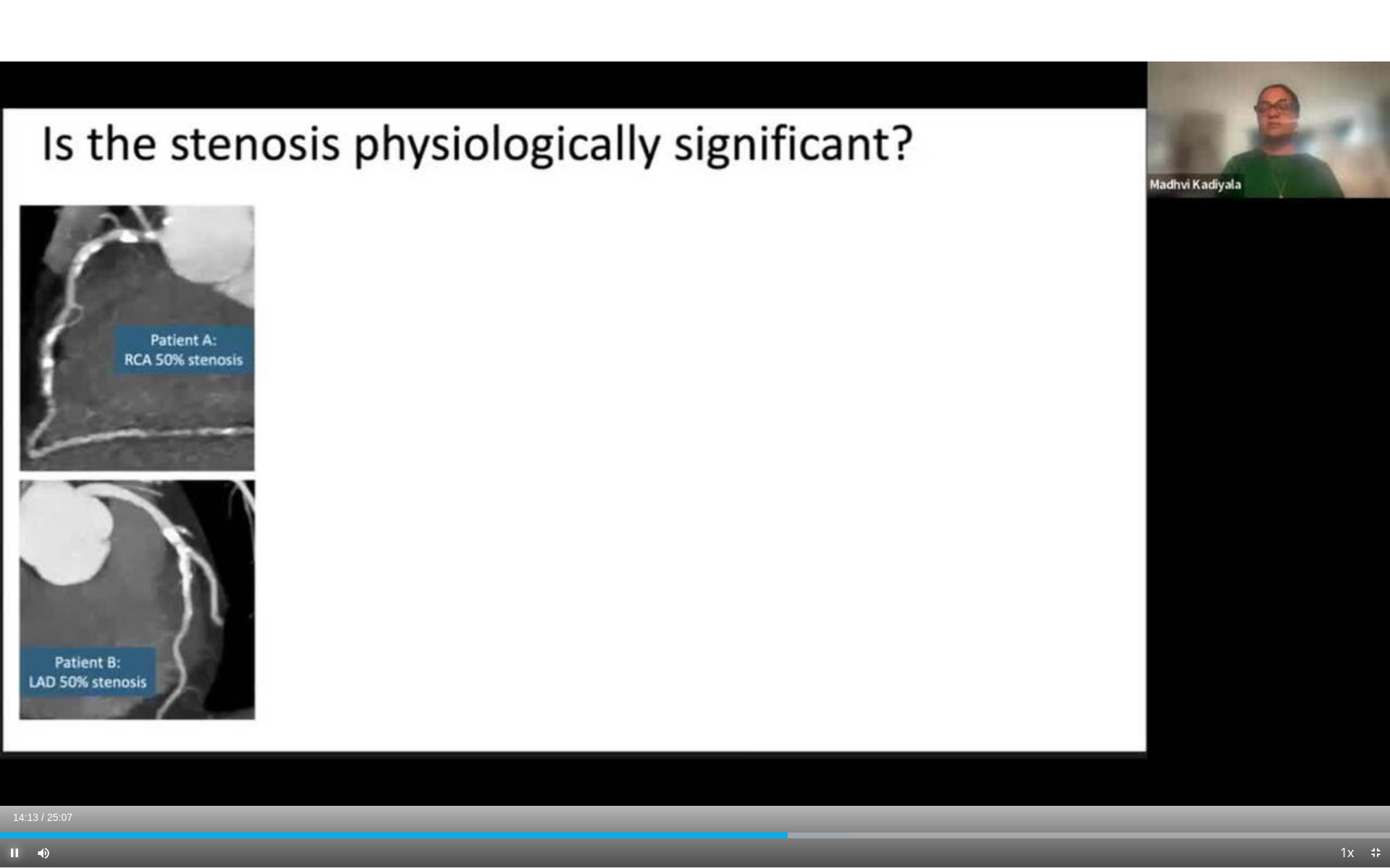
click at [11, 805] on span "Video Player" at bounding box center [14, 853] width 29 height 29
click at [15, 805] on span "Video Player" at bounding box center [14, 853] width 29 height 29
click at [976, 805] on div "Progress Bar" at bounding box center [977, 836] width 2 height 5
click at [10, 805] on span "Video Player" at bounding box center [14, 853] width 29 height 29
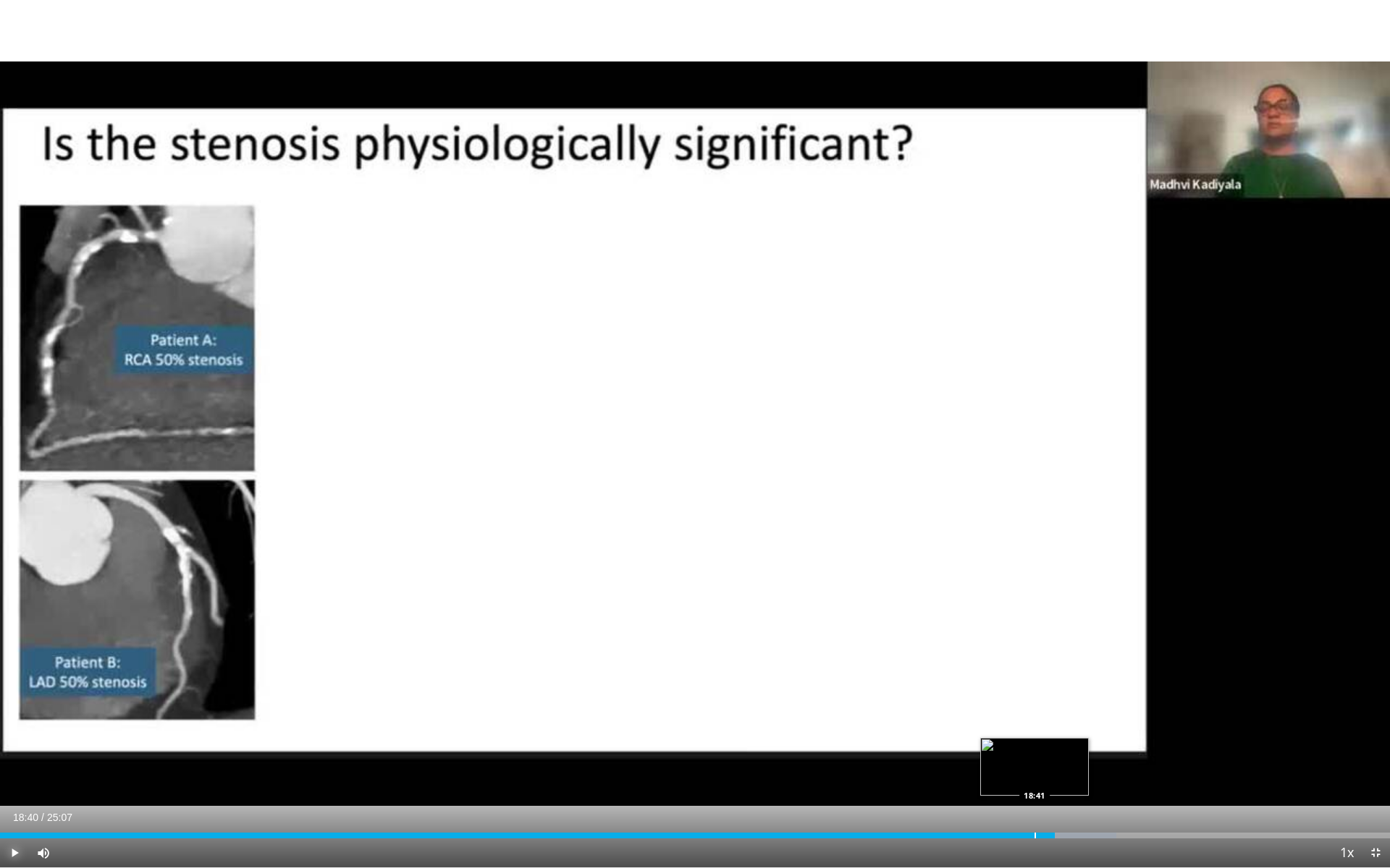
click at [1034, 805] on div "18:40" at bounding box center [527, 836] width 1055 height 5
click at [14, 805] on span "Video Player" at bounding box center [14, 853] width 29 height 29
click at [986, 805] on div "Progress Bar" at bounding box center [987, 836] width 2 height 5
click at [987, 805] on div "Loaded : 74.98% 17:49 17:49" at bounding box center [695, 831] width 1390 height 13
click at [14, 805] on span "Video Player" at bounding box center [14, 853] width 29 height 29
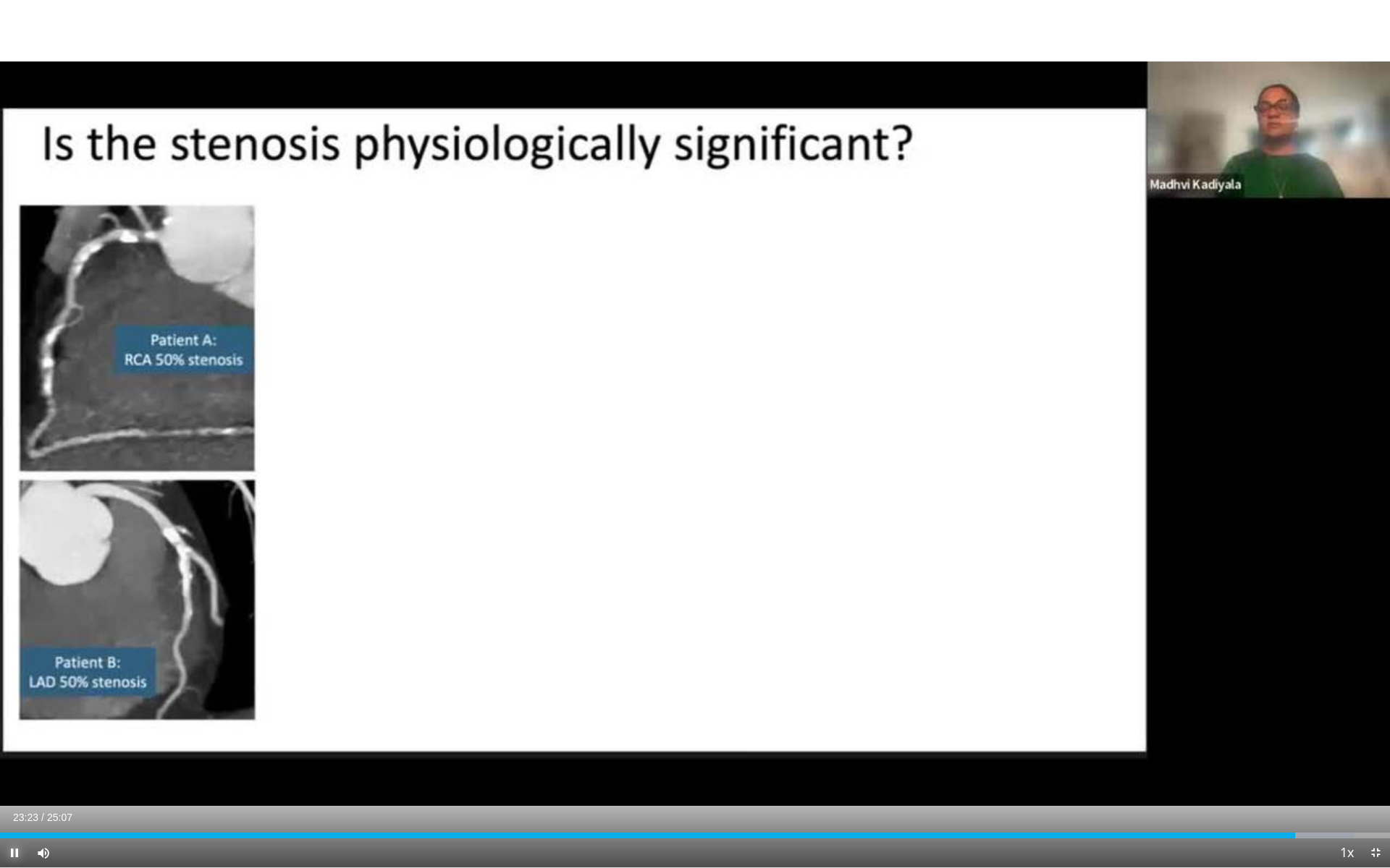
click at [12, 805] on span "Video Player" at bounding box center [14, 853] width 29 height 29
drag, startPoint x: 8, startPoint y: 852, endPoint x: 682, endPoint y: 560, distance: 734.5
click at [682, 560] on div "10 seconds Tap to unmute" at bounding box center [695, 434] width 1390 height 868
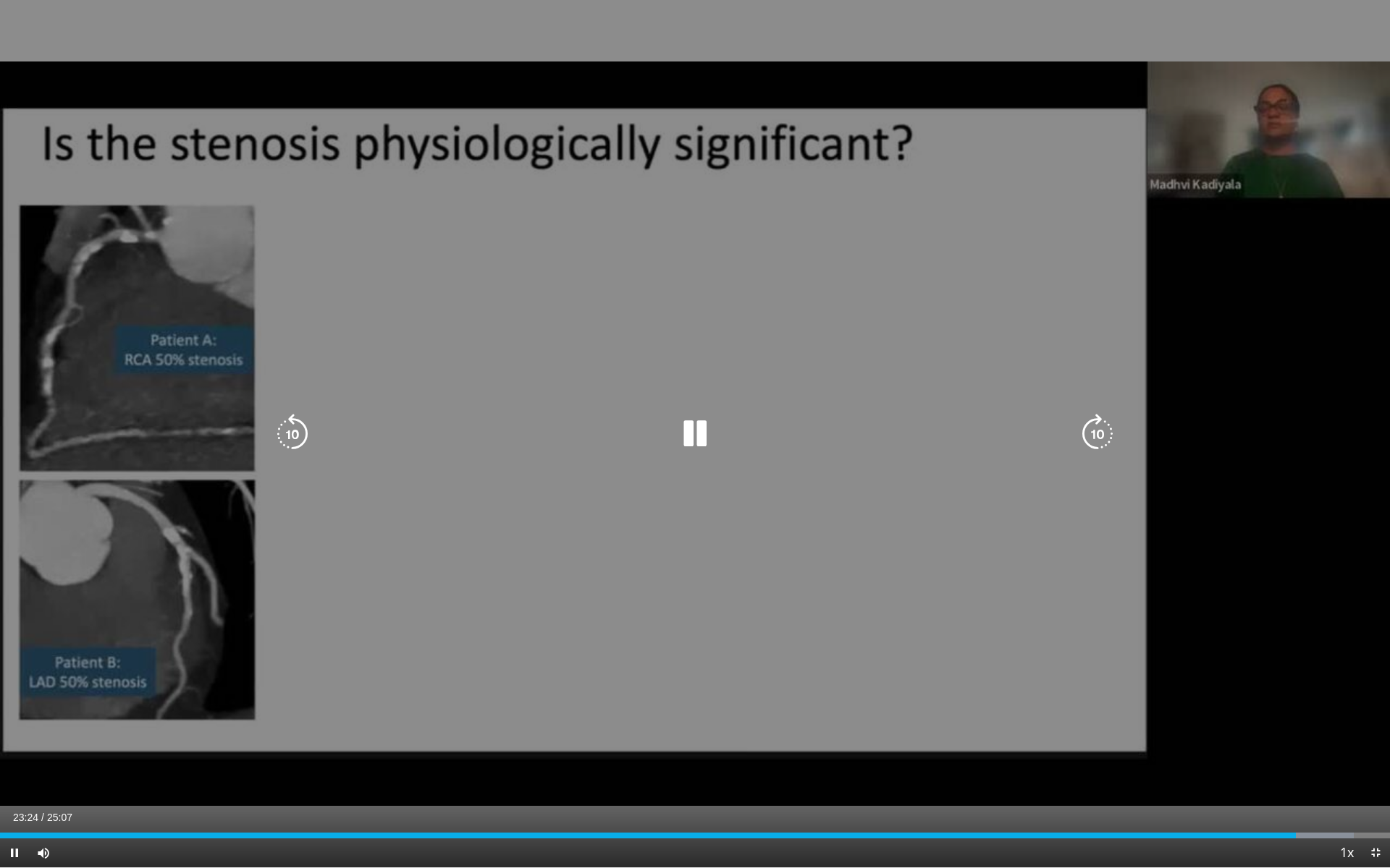
click at [681, 563] on div "10 seconds Tap to unmute" at bounding box center [695, 434] width 1390 height 868
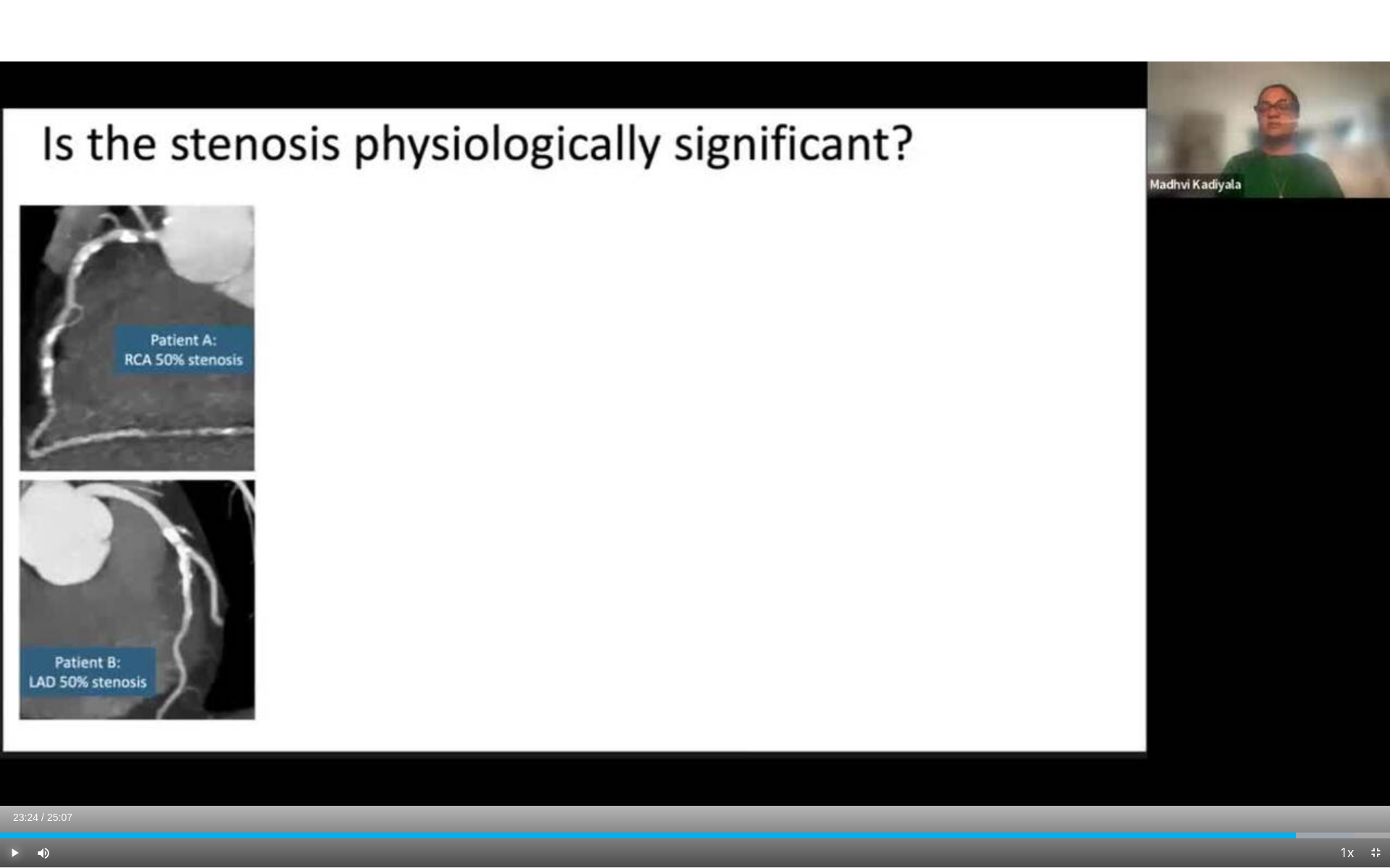
click at [14, 805] on span "Video Player" at bounding box center [14, 853] width 29 height 29
click at [1376, 805] on span "Video Player" at bounding box center [1375, 853] width 29 height 29
